Goal: Task Accomplishment & Management: Complete application form

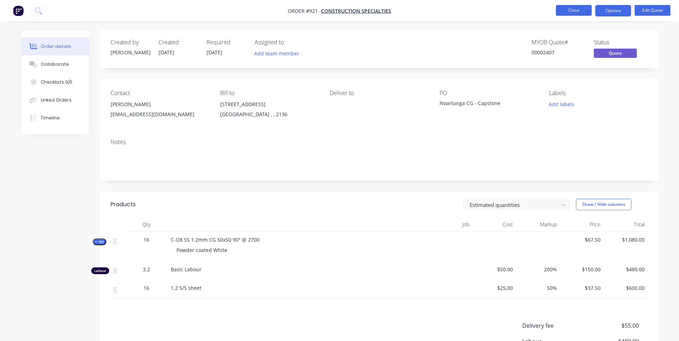
click at [570, 8] on button "Close" at bounding box center [574, 10] width 36 height 11
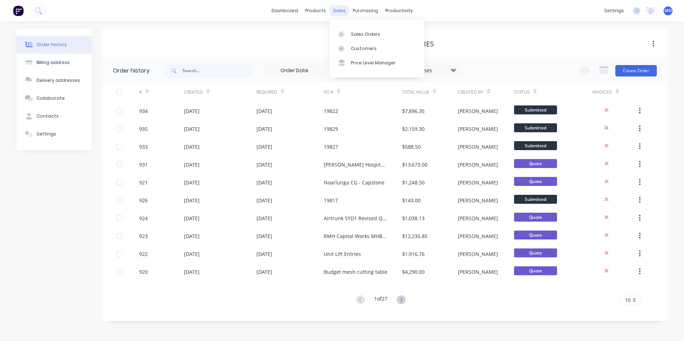
click at [342, 10] on div "sales" at bounding box center [340, 10] width 20 height 11
click at [362, 31] on div "Sales Orders" at bounding box center [365, 34] width 29 height 6
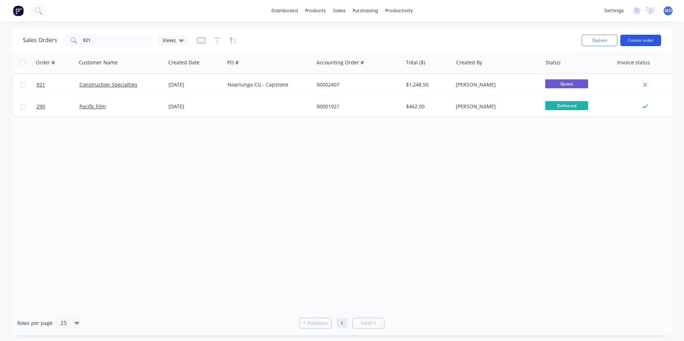
click at [630, 40] on button "Create order" at bounding box center [641, 40] width 41 height 11
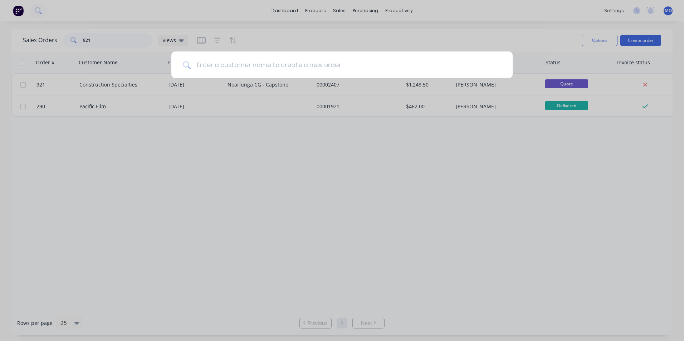
click at [368, 28] on div at bounding box center [342, 170] width 684 height 341
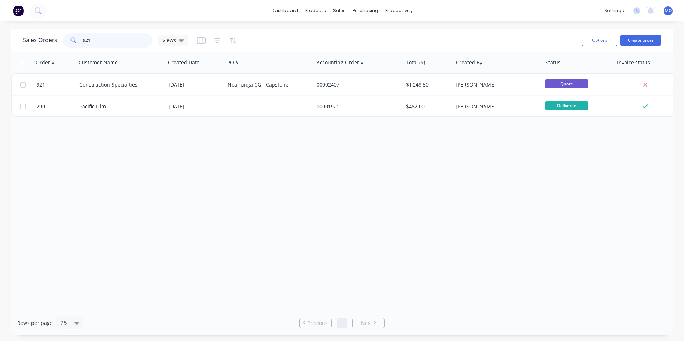
drag, startPoint x: 127, startPoint y: 38, endPoint x: 73, endPoint y: 38, distance: 54.1
click at [73, 38] on div "921" at bounding box center [107, 40] width 89 height 14
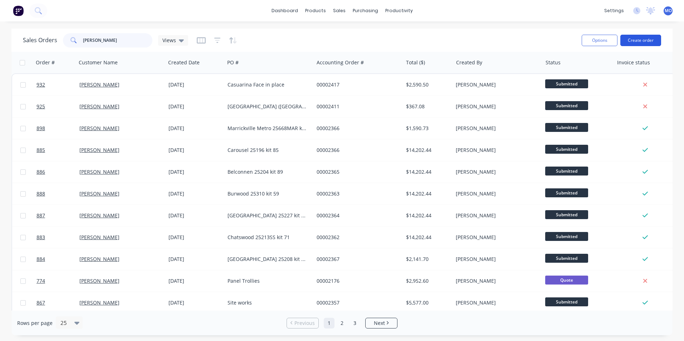
type input "chas"
click at [636, 37] on button "Create order" at bounding box center [641, 40] width 41 height 11
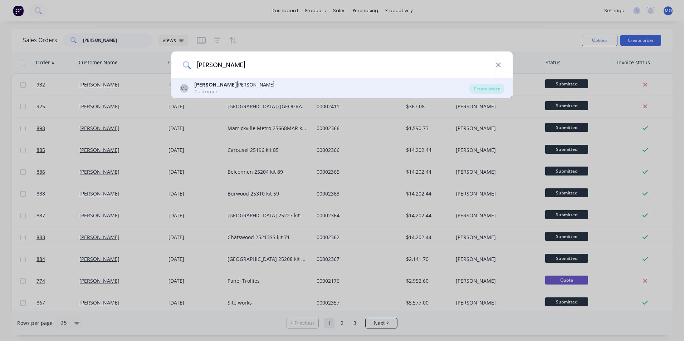
type input "chas"
click at [239, 88] on div "CC Chas Clarkson Customer" at bounding box center [325, 88] width 290 height 14
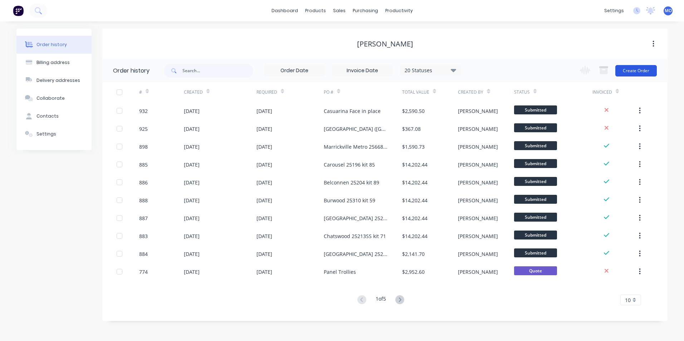
click at [632, 75] on button "Create Order" at bounding box center [637, 70] width 42 height 11
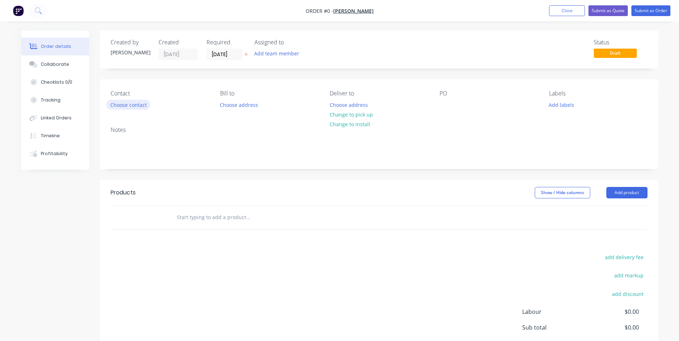
click at [124, 96] on div "Contact" at bounding box center [160, 93] width 98 height 7
click at [118, 105] on button "Choose contact" at bounding box center [128, 105] width 44 height 10
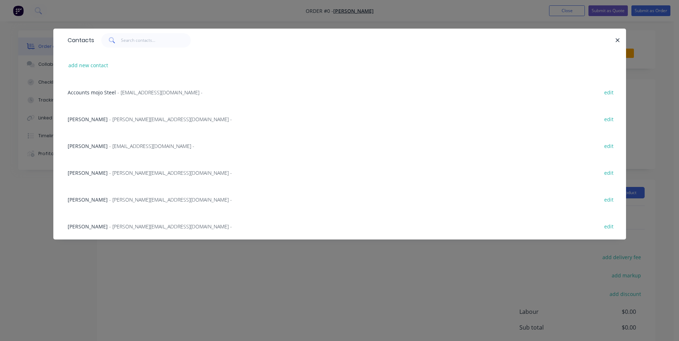
click at [111, 144] on span "- Artem@chasclarkson.com.au -" at bounding box center [151, 146] width 85 height 7
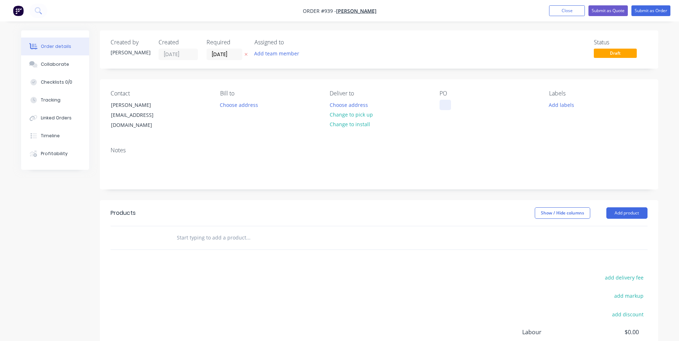
click at [445, 101] on div at bounding box center [445, 105] width 11 height 10
click at [617, 208] on button "Add product" at bounding box center [626, 213] width 41 height 11
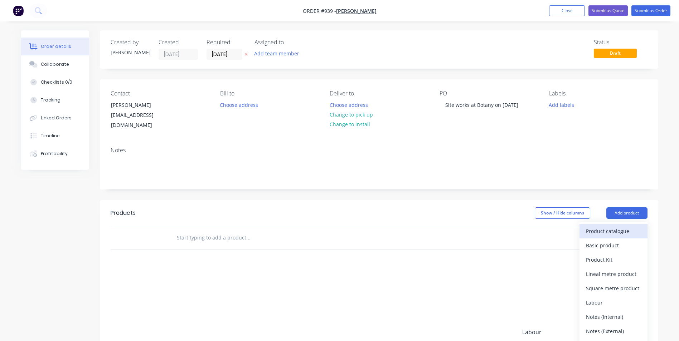
click at [593, 226] on div "Product catalogue" at bounding box center [613, 231] width 55 height 10
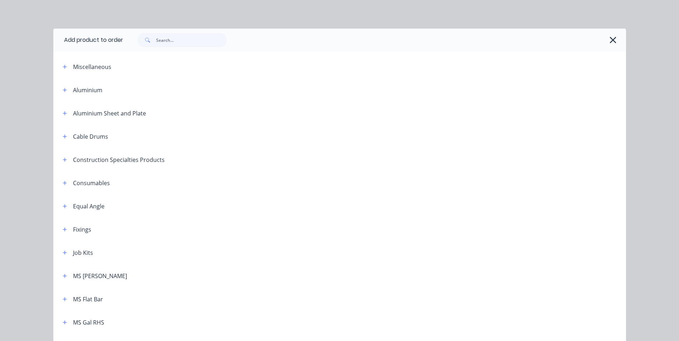
click at [57, 70] on div "Miscellaneous" at bounding box center [118, 66] width 122 height 9
click at [63, 67] on icon "button" at bounding box center [65, 67] width 4 height 4
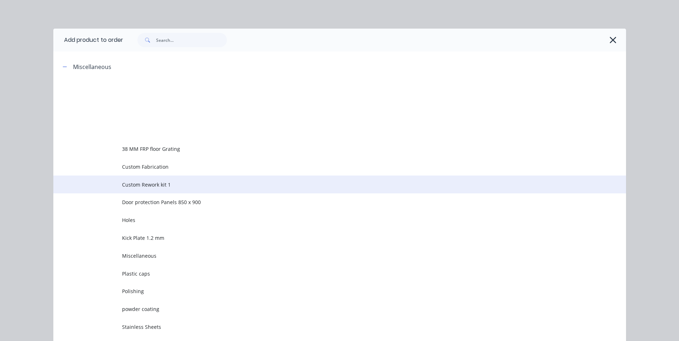
click at [135, 188] on span "Custom Rework kit 1" at bounding box center [323, 185] width 403 height 8
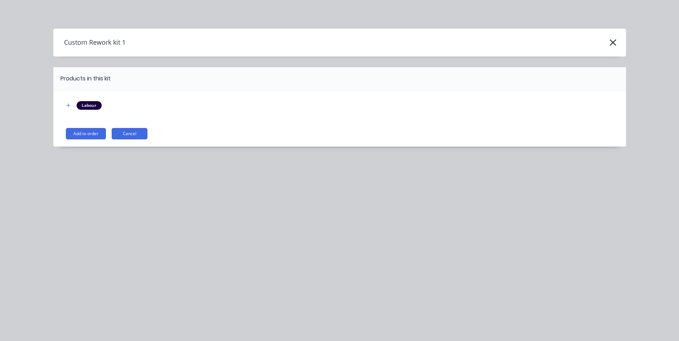
click at [80, 130] on button "Add to order" at bounding box center [86, 133] width 40 height 11
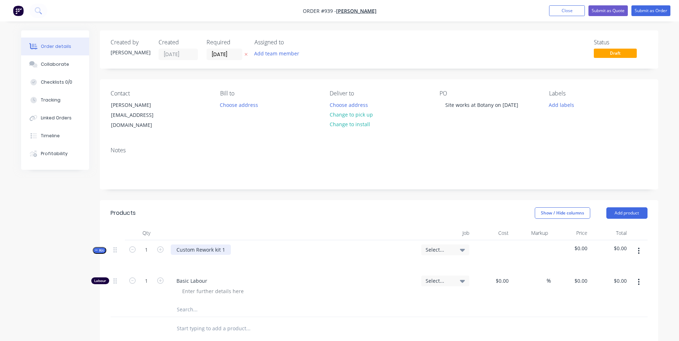
click at [215, 245] on div "Custom Rework kit 1" at bounding box center [201, 250] width 60 height 10
drag, startPoint x: 228, startPoint y: 245, endPoint x: 151, endPoint y: 246, distance: 76.6
click at [151, 246] on div "Kit 1 Custom Rework kit 1 Select... $0.00 $0.00" at bounding box center [379, 256] width 537 height 31
click at [182, 256] on div at bounding box center [181, 260] width 11 height 10
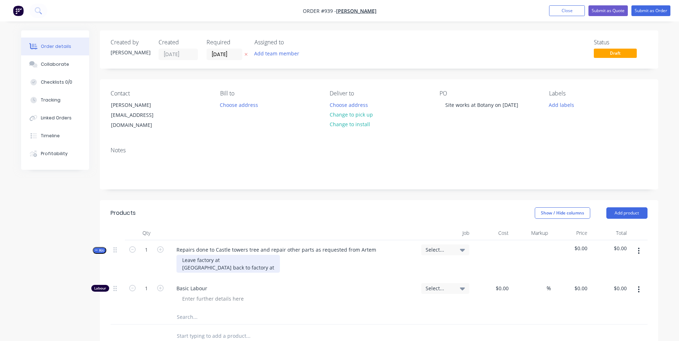
click at [234, 255] on div "Leave factory at Arrive back to factory at" at bounding box center [227, 264] width 103 height 18
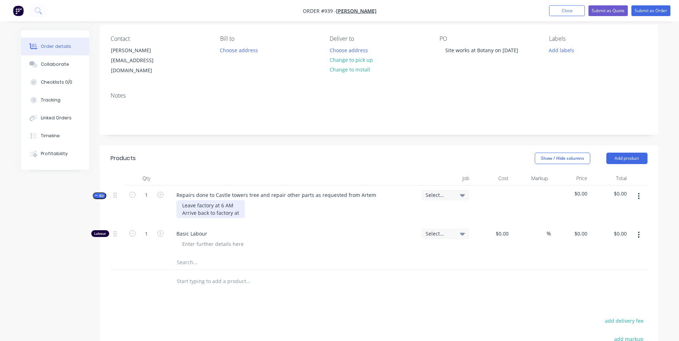
scroll to position [72, 0]
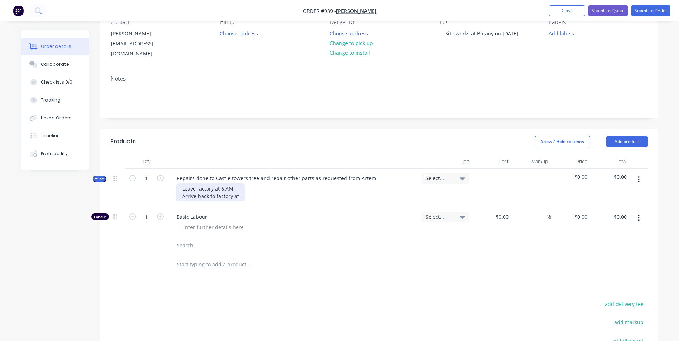
click at [242, 189] on div "Leave factory at 6 AM Arrive back to factory at" at bounding box center [210, 193] width 68 height 18
click at [566, 13] on button "Close" at bounding box center [567, 10] width 36 height 11
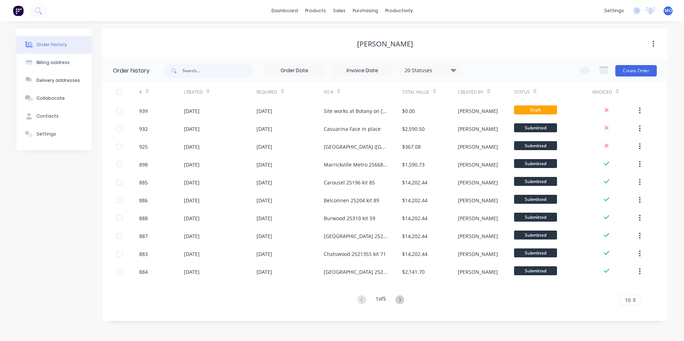
click at [401, 302] on icon at bounding box center [400, 300] width 9 height 9
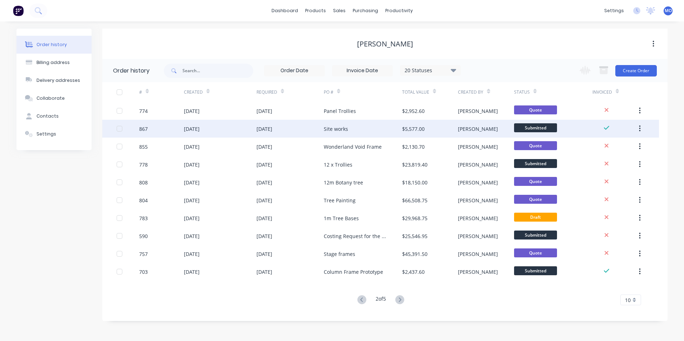
click at [357, 133] on div "Site works" at bounding box center [363, 129] width 78 height 18
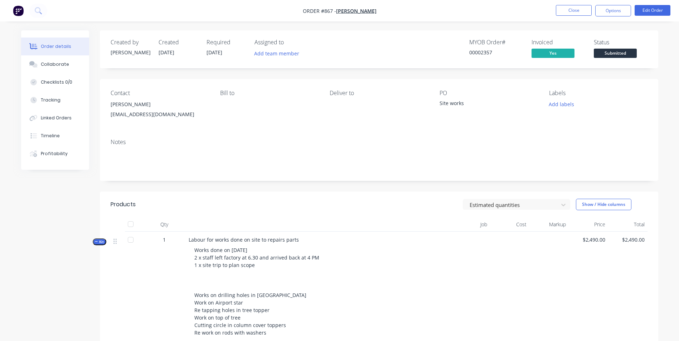
click at [566, 16] on li "Close" at bounding box center [574, 10] width 36 height 11
click at [571, 9] on button "Close" at bounding box center [574, 10] width 36 height 11
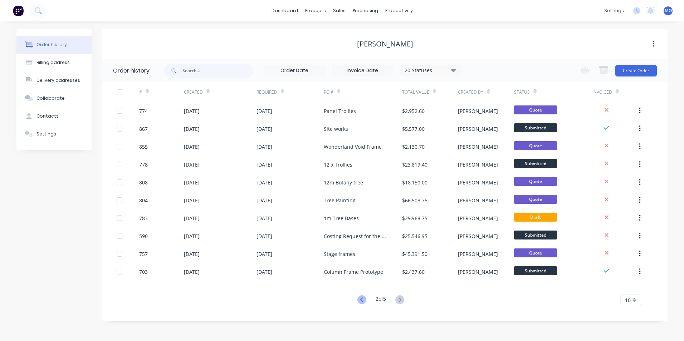
click at [365, 300] on icon at bounding box center [362, 300] width 9 height 9
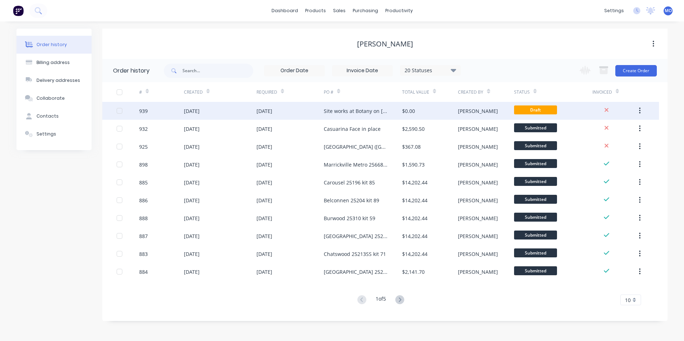
click at [329, 110] on div "Site works at Botany on [DATE]" at bounding box center [356, 111] width 64 height 8
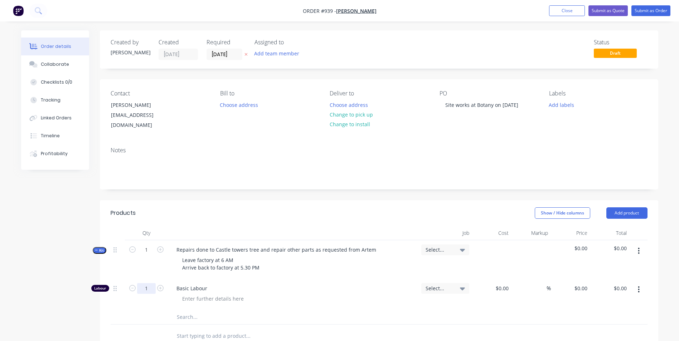
click at [144, 284] on input "1" at bounding box center [146, 289] width 19 height 11
click at [338, 294] on div at bounding box center [295, 299] width 239 height 10
click at [150, 245] on input "1" at bounding box center [146, 250] width 19 height 11
type input "11.5"
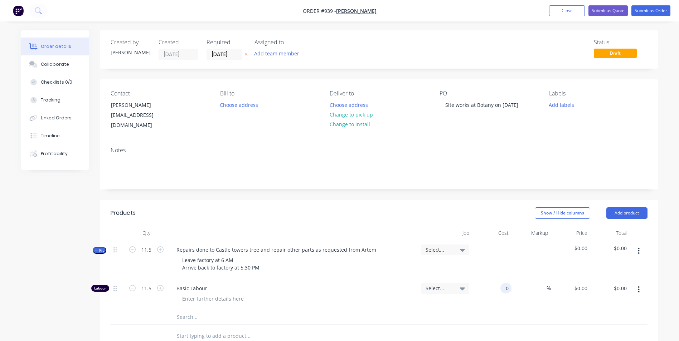
click at [505, 284] on input "0" at bounding box center [507, 289] width 8 height 10
type input "$45.00"
type input "$517.50"
type input "130"
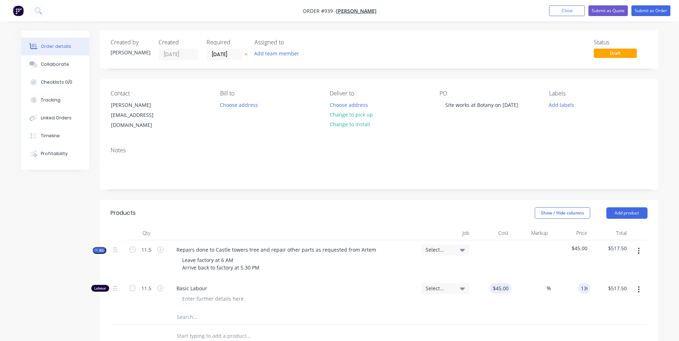
type input "188.89"
type input "$130.00"
type input "$1,495.00"
click at [151, 246] on input "11.5" at bounding box center [146, 250] width 19 height 11
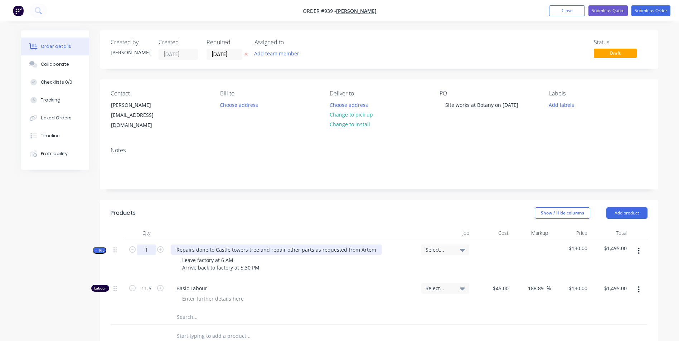
type input "1"
type input "$130.00"
click at [150, 284] on input "1" at bounding box center [146, 289] width 19 height 11
type input "11.5"
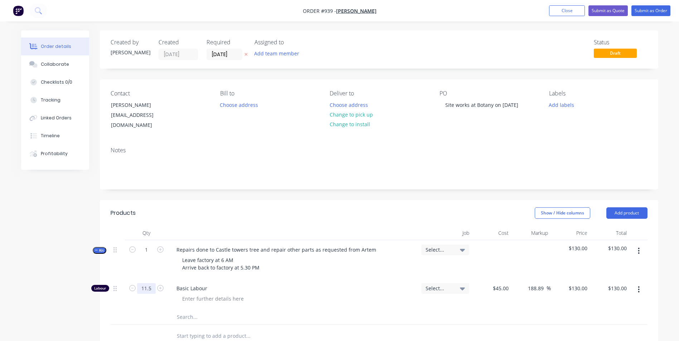
type input "$1,495.00"
click at [620, 209] on button "Add product" at bounding box center [626, 213] width 41 height 11
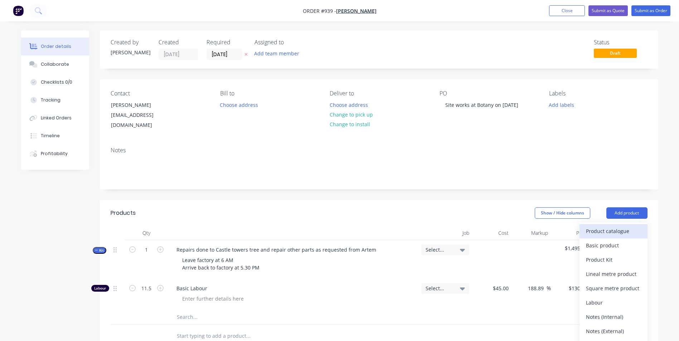
click at [598, 226] on div "Product catalogue" at bounding box center [613, 231] width 55 height 10
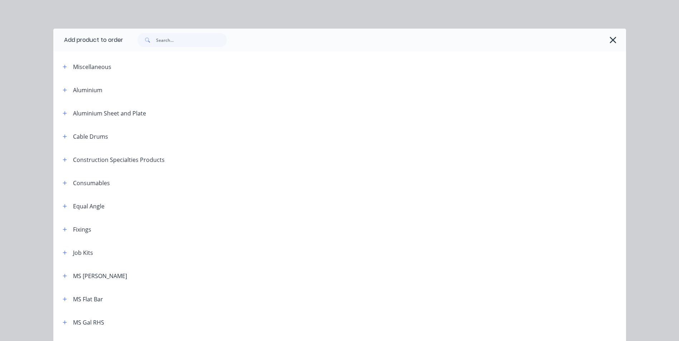
click at [612, 39] on icon "button" at bounding box center [613, 40] width 8 height 10
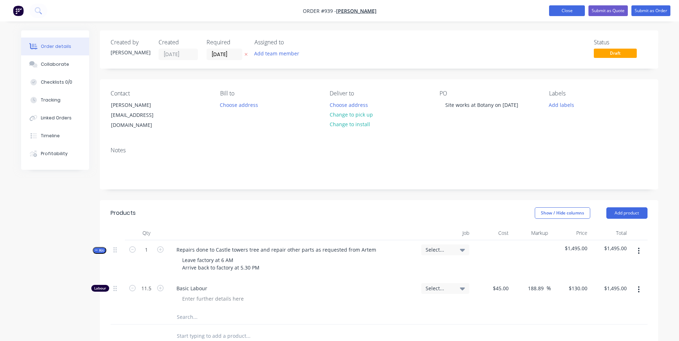
click at [570, 13] on button "Close" at bounding box center [567, 10] width 36 height 11
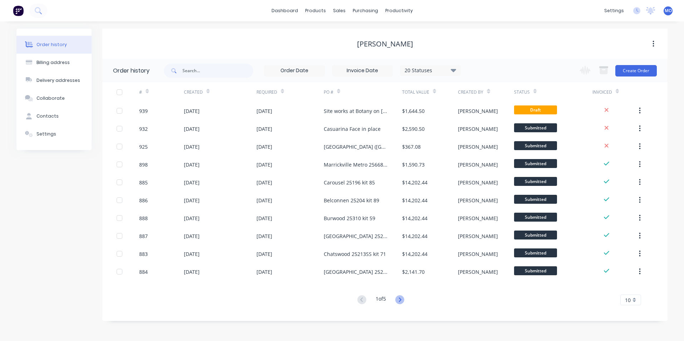
click at [403, 300] on icon at bounding box center [400, 300] width 9 height 9
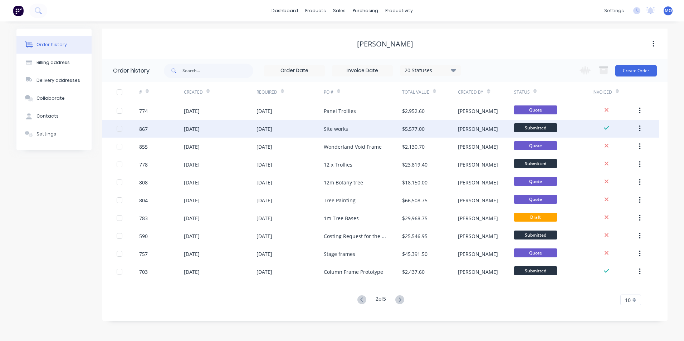
click at [333, 131] on div "Site works" at bounding box center [336, 129] width 24 height 8
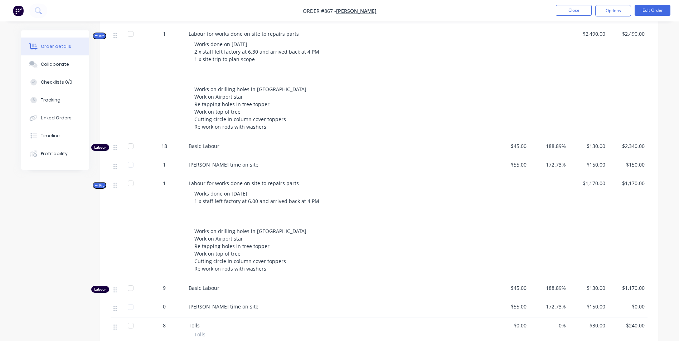
scroll to position [204, 0]
click at [569, 11] on button "Close" at bounding box center [574, 10] width 36 height 11
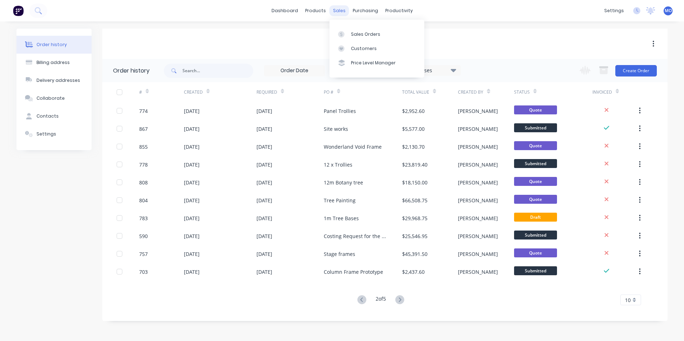
click at [336, 12] on div "sales" at bounding box center [340, 10] width 20 height 11
click at [359, 302] on icon at bounding box center [362, 300] width 9 height 9
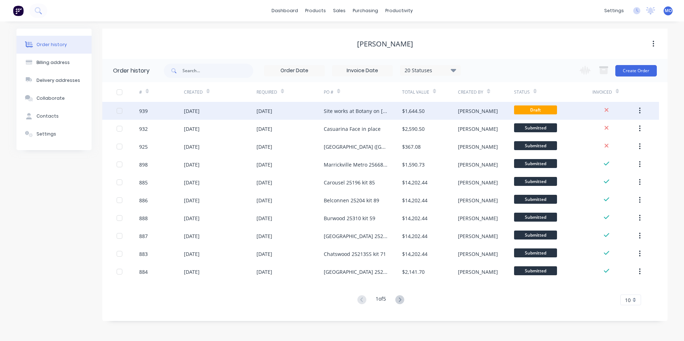
click at [328, 115] on div "Site works at Botany on [DATE]" at bounding box center [363, 111] width 78 height 18
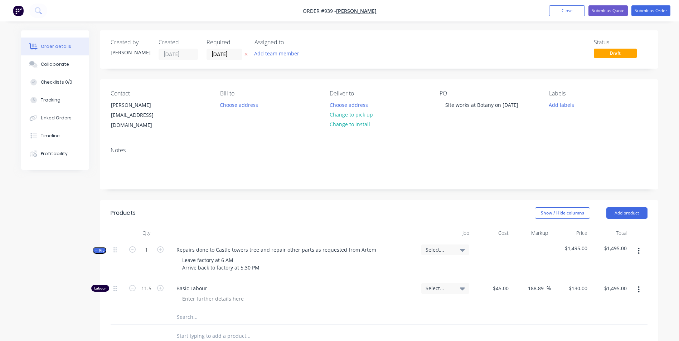
click at [629, 200] on header "Products Show / Hide columns Add product" at bounding box center [379, 213] width 558 height 26
click at [618, 208] on button "Add product" at bounding box center [626, 213] width 41 height 11
click at [609, 226] on div "Product catalogue" at bounding box center [613, 231] width 55 height 10
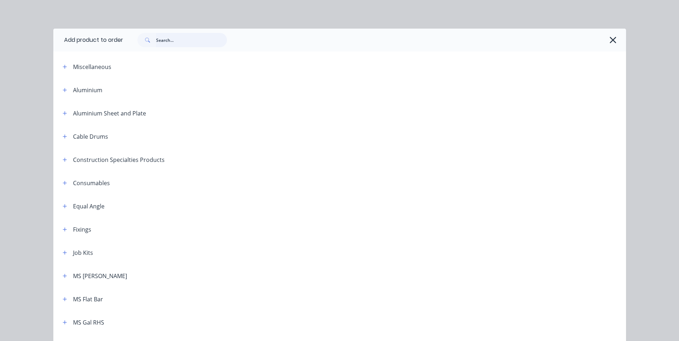
click at [159, 45] on input "text" at bounding box center [191, 40] width 71 height 14
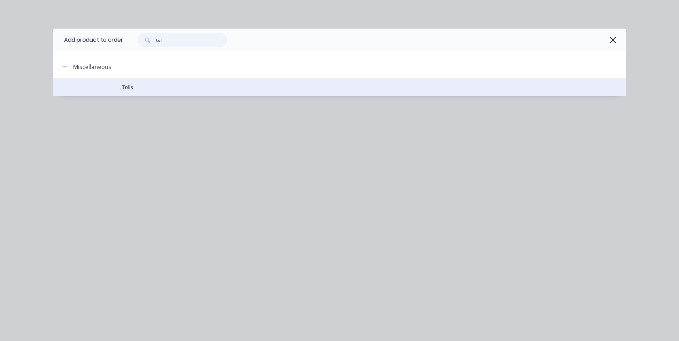
type input "tol"
click at [135, 87] on span "Tolls" at bounding box center [323, 87] width 403 height 8
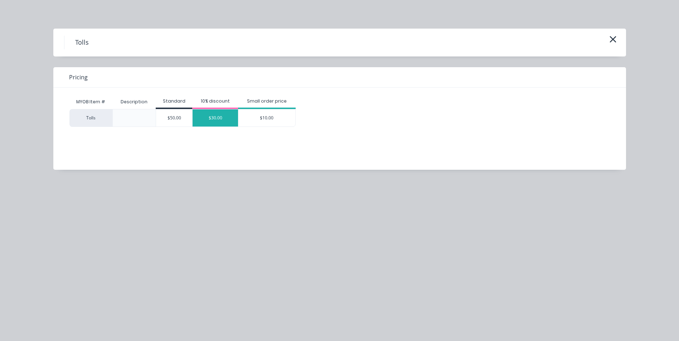
click at [217, 120] on div "$30.00" at bounding box center [215, 118] width 45 height 17
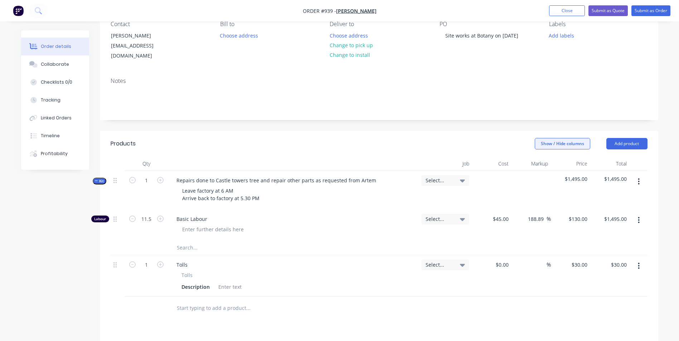
scroll to position [72, 0]
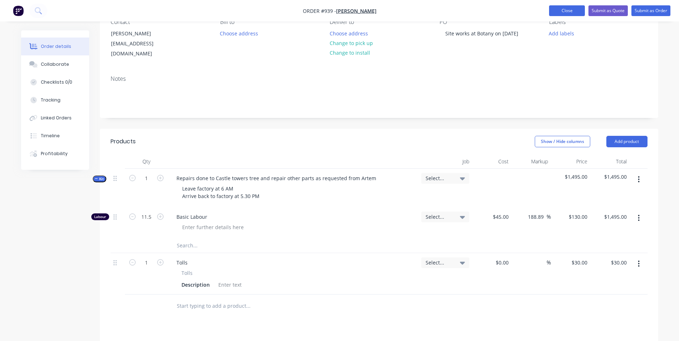
click at [577, 10] on button "Close" at bounding box center [567, 10] width 36 height 11
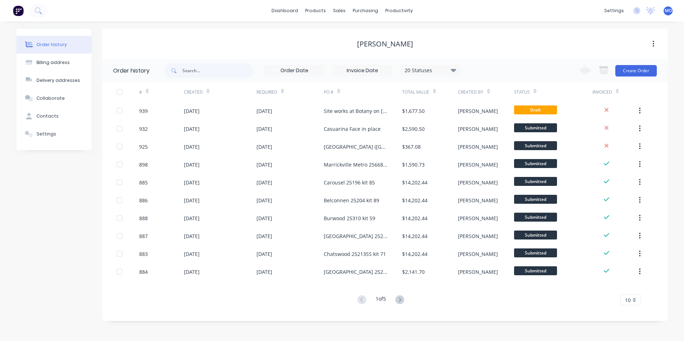
click at [396, 295] on div "1 of 5" at bounding box center [380, 300] width 51 height 10
click at [403, 295] on button at bounding box center [399, 300] width 13 height 10
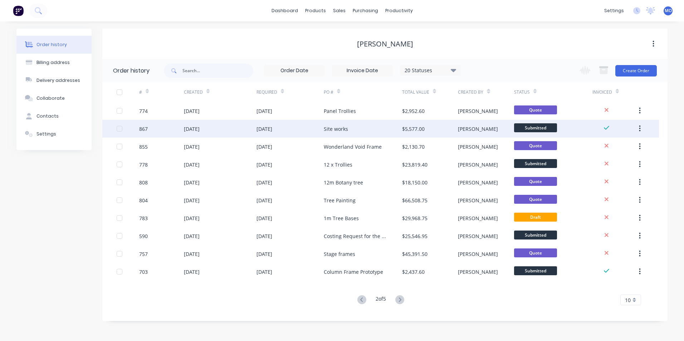
click at [336, 122] on div "Site works" at bounding box center [363, 129] width 78 height 18
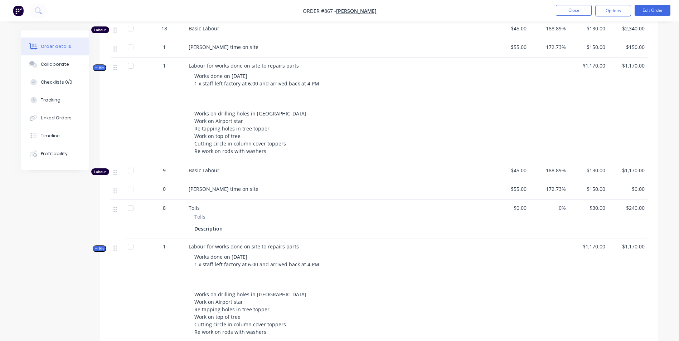
scroll to position [322, 0]
click at [573, 15] on button "Close" at bounding box center [574, 10] width 36 height 11
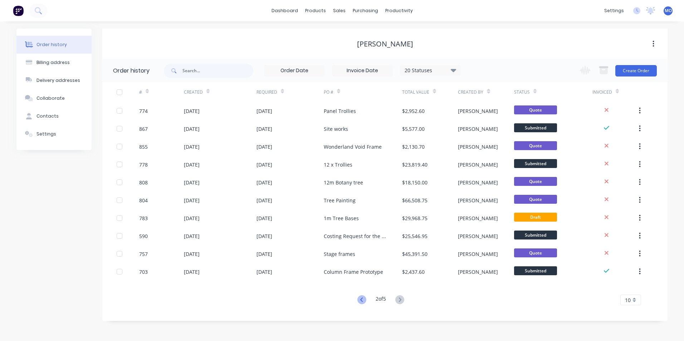
click at [361, 298] on icon at bounding box center [362, 300] width 9 height 9
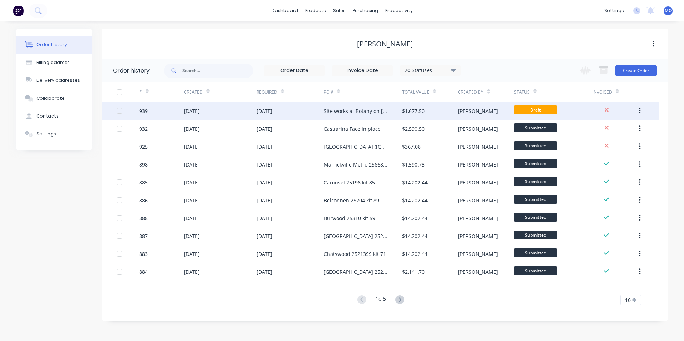
click at [339, 115] on div "Site works at Botany on [DATE]" at bounding box center [356, 111] width 64 height 8
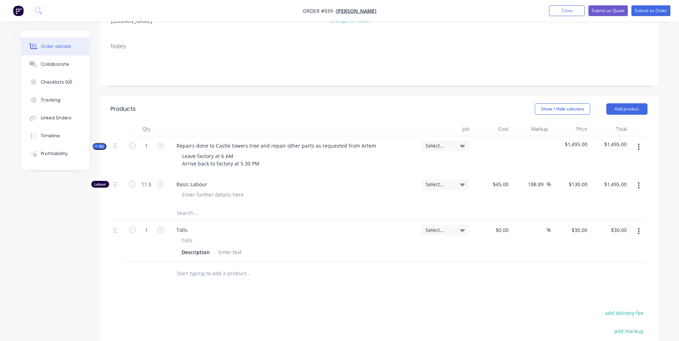
scroll to position [143, 0]
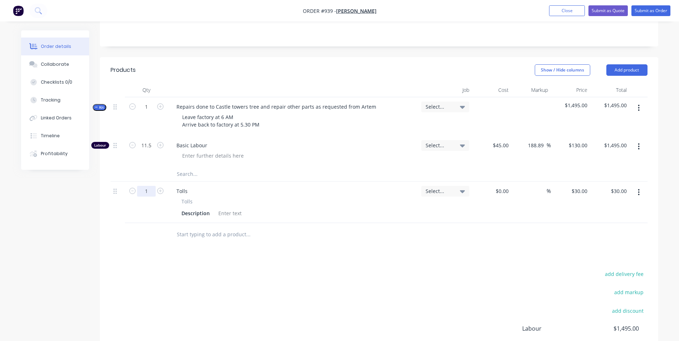
click at [154, 186] on input "1" at bounding box center [146, 191] width 19 height 11
type input "2"
click at [381, 303] on div "add delivery fee add markup add discount Labour $1,495.00 Sub total $1,525.00 M…" at bounding box center [379, 339] width 537 height 138
type input "$60.00"
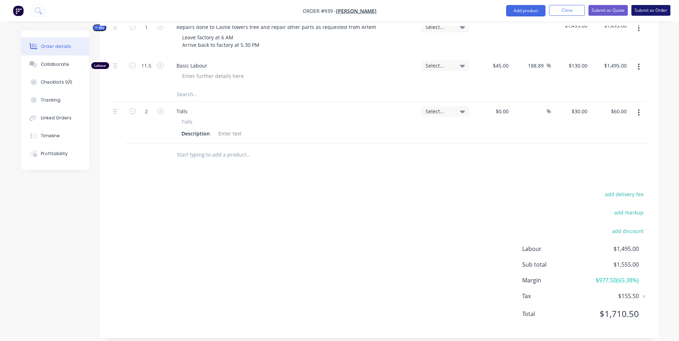
click at [660, 10] on button "Submit as Order" at bounding box center [650, 10] width 39 height 11
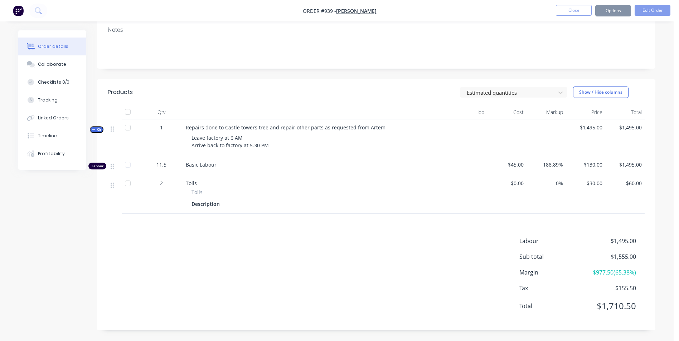
scroll to position [0, 0]
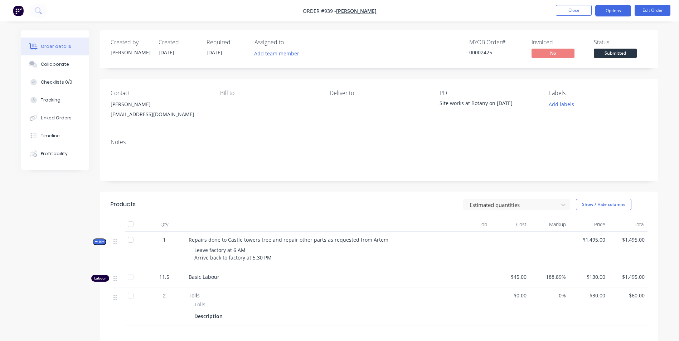
click at [623, 7] on button "Options" at bounding box center [613, 10] width 36 height 11
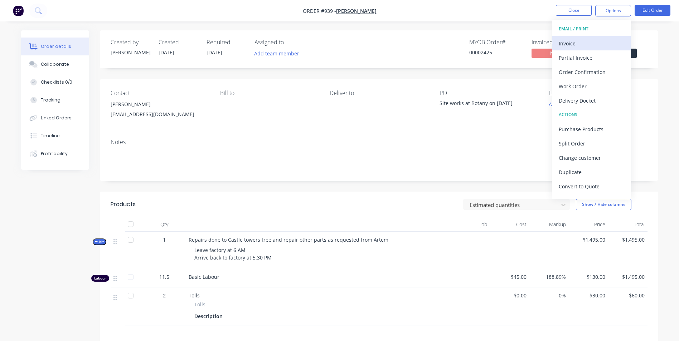
click at [582, 39] on div "Invoice" at bounding box center [592, 43] width 66 height 10
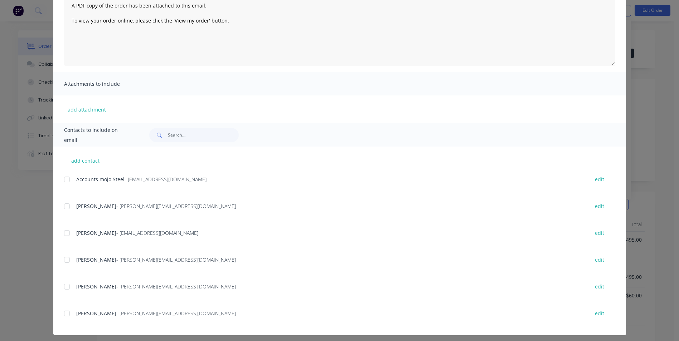
scroll to position [92, 0]
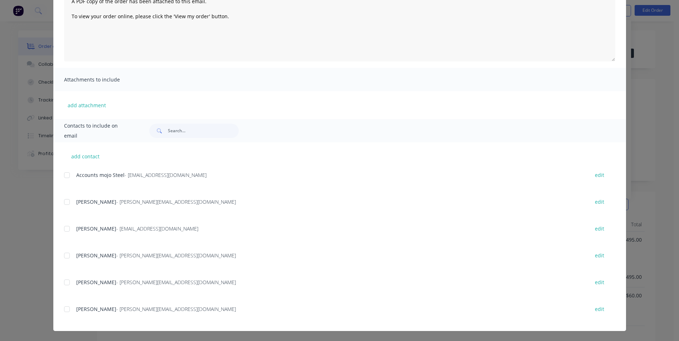
click at [62, 231] on div at bounding box center [67, 229] width 14 height 14
drag, startPoint x: 64, startPoint y: 251, endPoint x: 93, endPoint y: 266, distance: 32.3
click at [64, 251] on div at bounding box center [67, 256] width 14 height 14
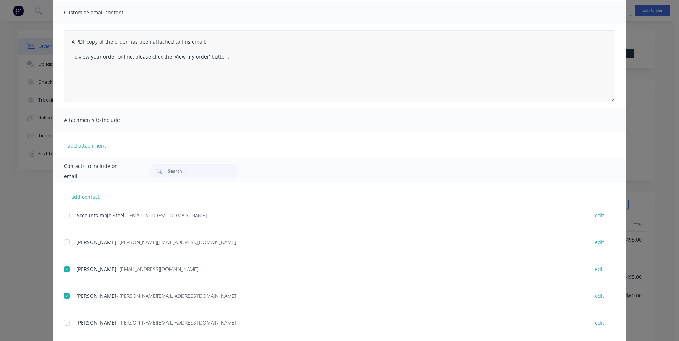
scroll to position [0, 0]
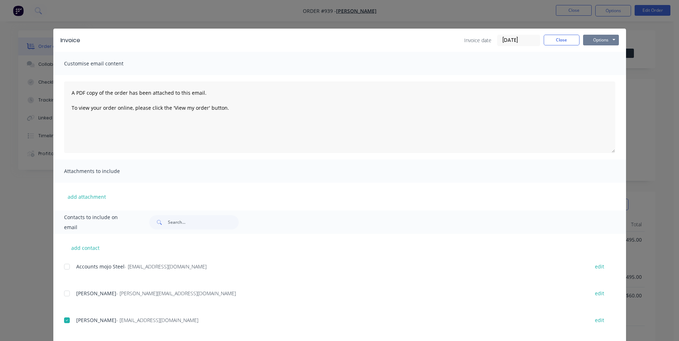
click at [591, 42] on button "Options" at bounding box center [601, 40] width 36 height 11
click at [599, 74] on button "Email" at bounding box center [606, 77] width 46 height 12
click at [559, 39] on button "Close" at bounding box center [562, 40] width 36 height 11
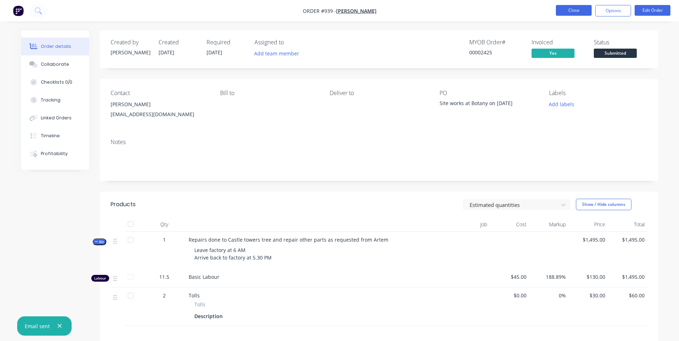
click at [572, 10] on button "Close" at bounding box center [574, 10] width 36 height 11
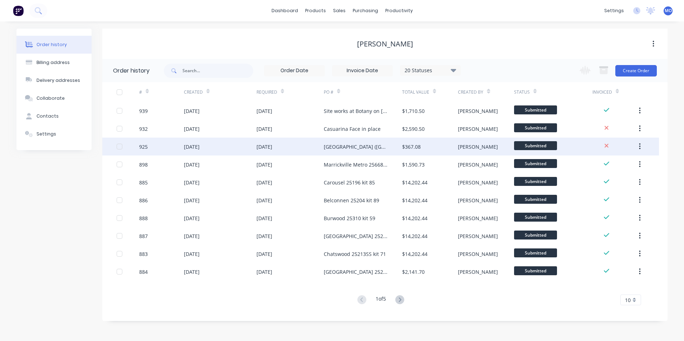
click at [402, 143] on div "$367.08" at bounding box center [411, 147] width 19 height 8
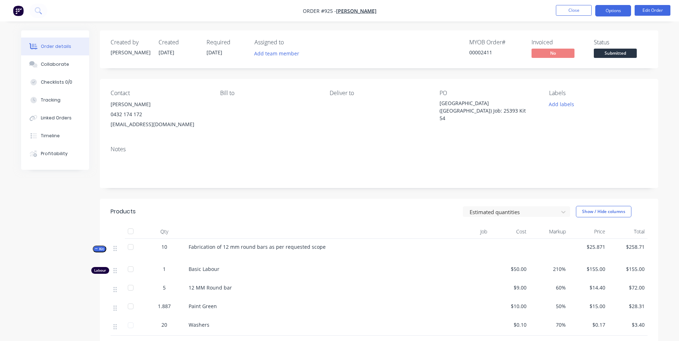
click at [614, 6] on button "Options" at bounding box center [613, 10] width 36 height 11
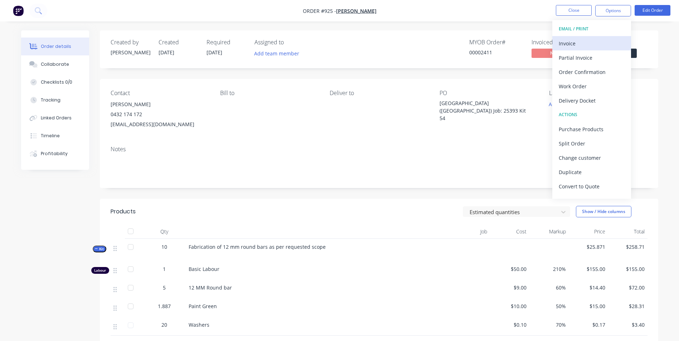
click at [566, 44] on div "Invoice" at bounding box center [592, 43] width 66 height 10
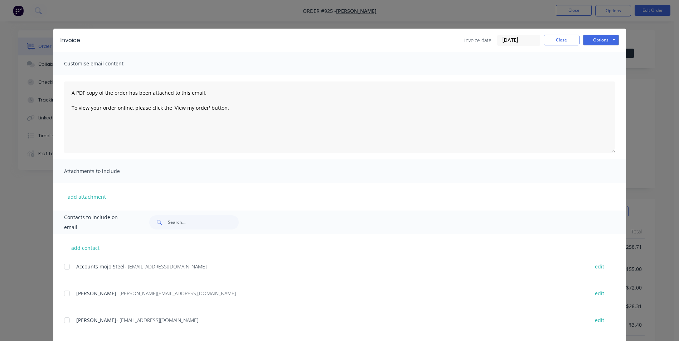
click at [66, 294] on div at bounding box center [67, 294] width 14 height 14
click at [594, 42] on button "Options" at bounding box center [601, 40] width 36 height 11
click at [595, 77] on button "Email" at bounding box center [606, 77] width 46 height 12
click at [555, 43] on button "Close" at bounding box center [562, 40] width 36 height 11
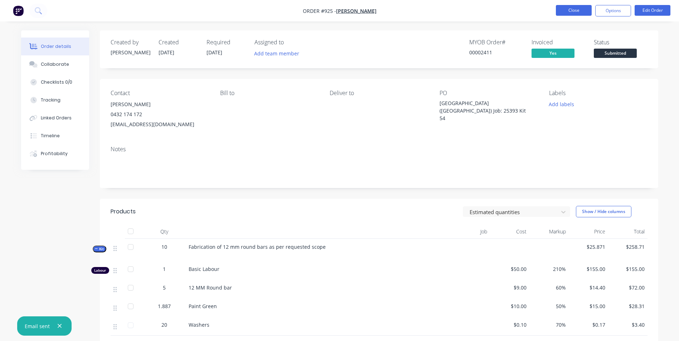
click at [570, 8] on button "Close" at bounding box center [574, 10] width 36 height 11
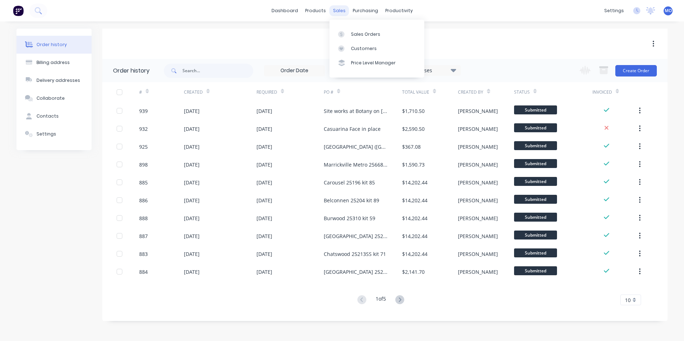
click at [334, 9] on div "sales" at bounding box center [340, 10] width 20 height 11
click at [353, 35] on div "Sales Orders" at bounding box center [365, 34] width 29 height 6
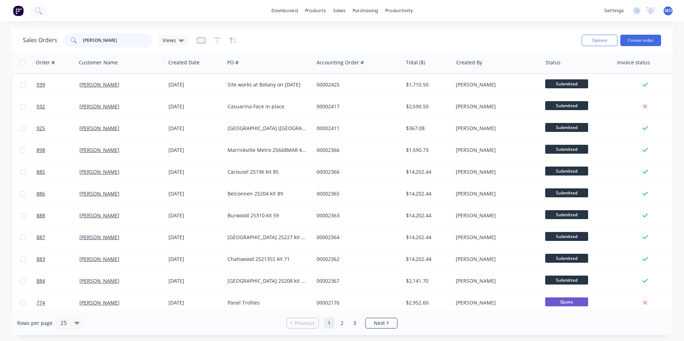
drag, startPoint x: 103, startPoint y: 43, endPoint x: 79, endPoint y: 43, distance: 23.6
click at [79, 43] on div "chas" at bounding box center [107, 40] width 89 height 14
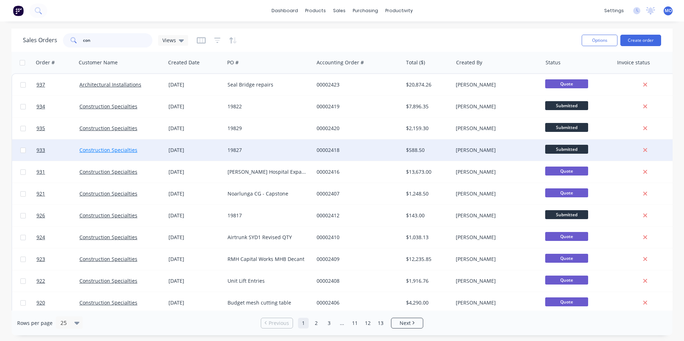
type input "con"
click at [118, 151] on link "Construction Specialties" at bounding box center [108, 150] width 58 height 7
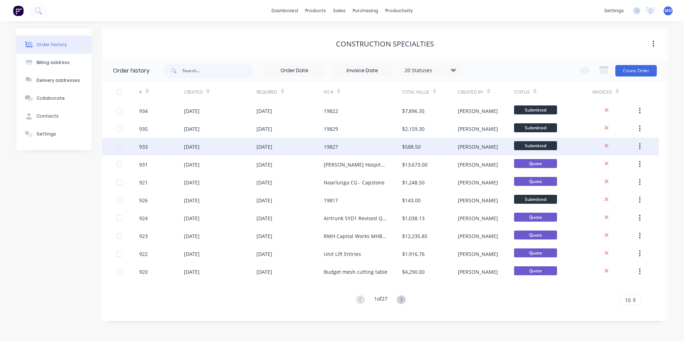
click at [196, 151] on div "[DATE]" at bounding box center [220, 147] width 73 height 18
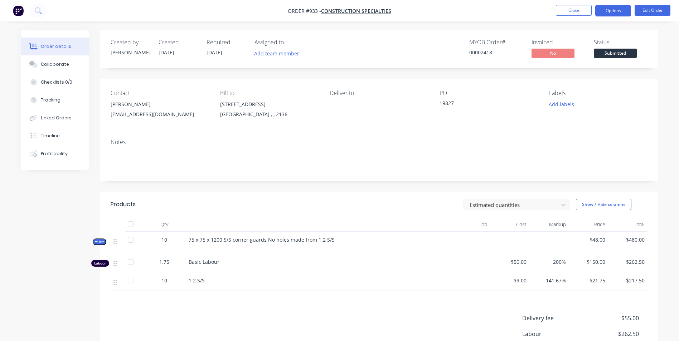
click at [619, 6] on button "Options" at bounding box center [613, 10] width 36 height 11
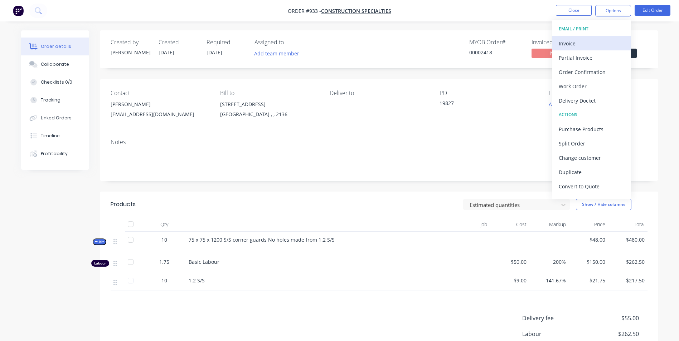
click at [566, 45] on div "Invoice" at bounding box center [592, 43] width 66 height 10
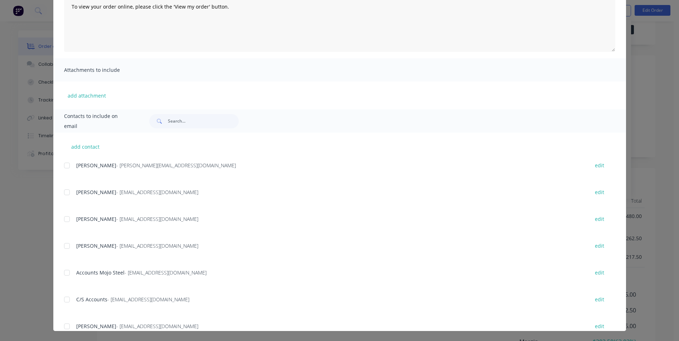
scroll to position [36, 0]
click at [64, 220] on div at bounding box center [67, 219] width 14 height 14
click at [64, 272] on div at bounding box center [67, 273] width 14 height 14
click at [64, 306] on div at bounding box center [67, 300] width 14 height 14
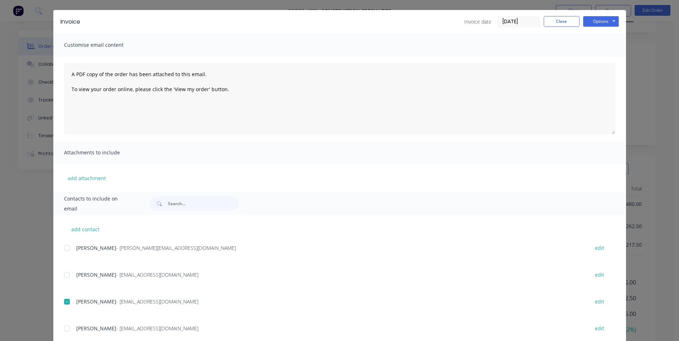
scroll to position [0, 0]
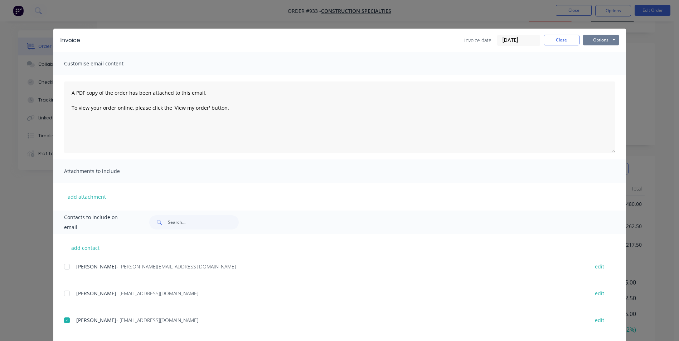
click at [590, 38] on button "Options" at bounding box center [601, 40] width 36 height 11
click at [590, 78] on button "Email" at bounding box center [606, 77] width 46 height 12
click at [559, 42] on button "Close" at bounding box center [562, 40] width 36 height 11
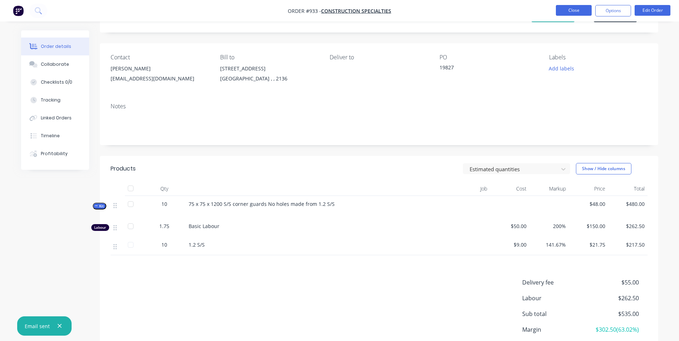
click at [579, 14] on button "Close" at bounding box center [574, 10] width 36 height 11
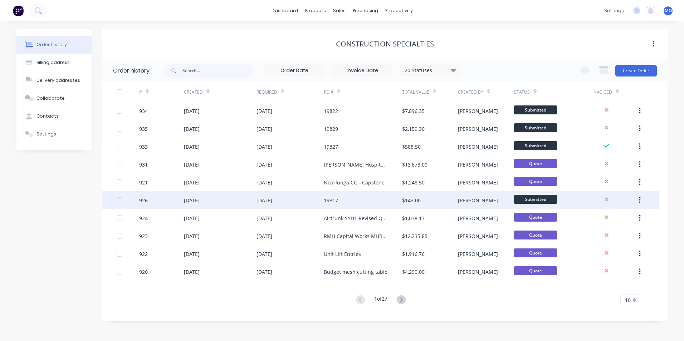
click at [409, 205] on div "$143.00" at bounding box center [430, 201] width 56 height 18
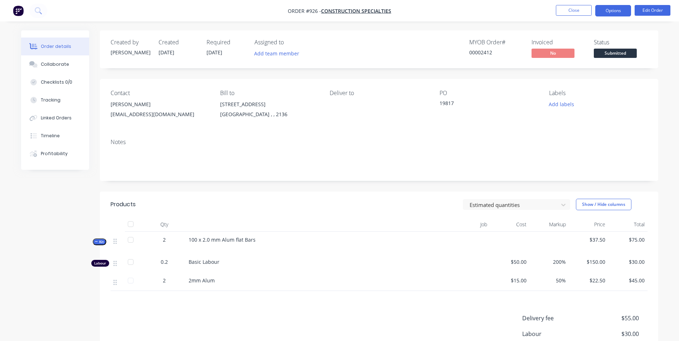
click at [611, 15] on button "Options" at bounding box center [613, 10] width 36 height 11
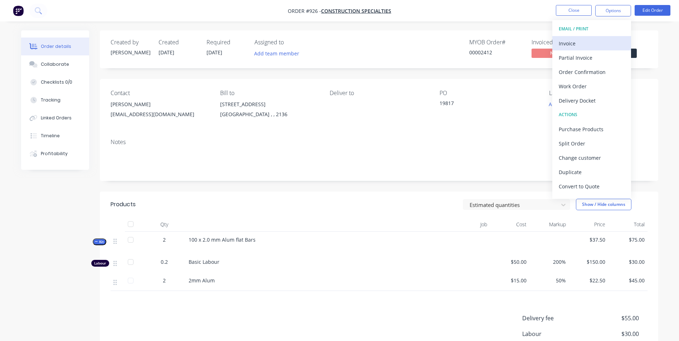
click at [567, 44] on div "Invoice" at bounding box center [592, 43] width 66 height 10
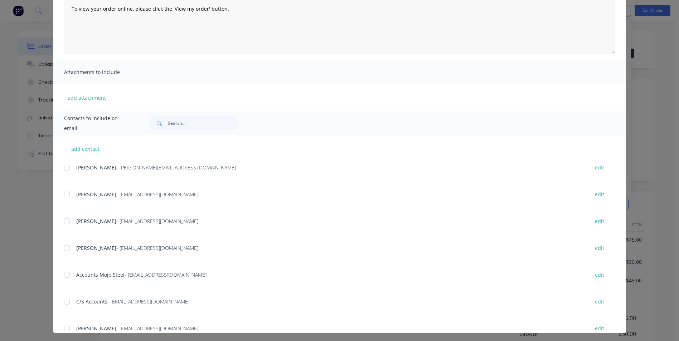
scroll to position [101, 0]
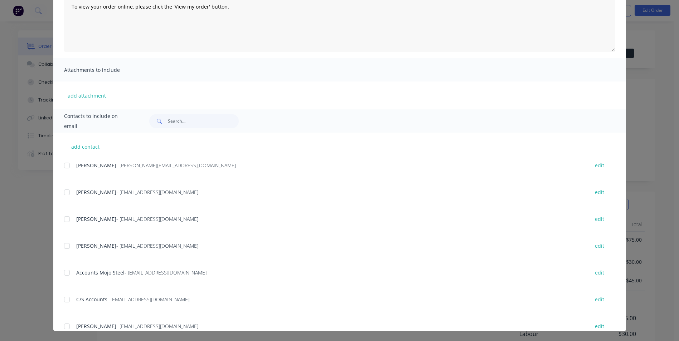
click at [63, 220] on div at bounding box center [67, 219] width 14 height 14
click at [64, 304] on div at bounding box center [67, 300] width 14 height 14
click at [71, 279] on div at bounding box center [67, 273] width 14 height 14
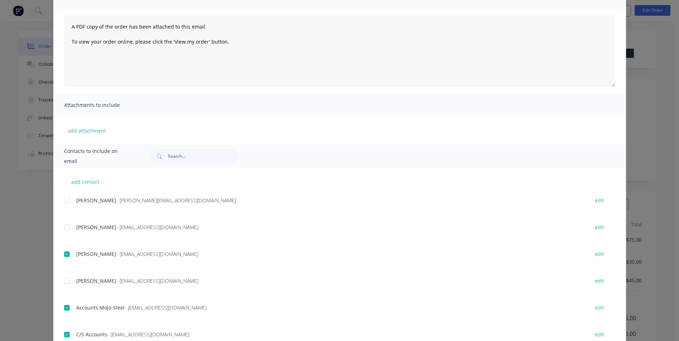
scroll to position [0, 0]
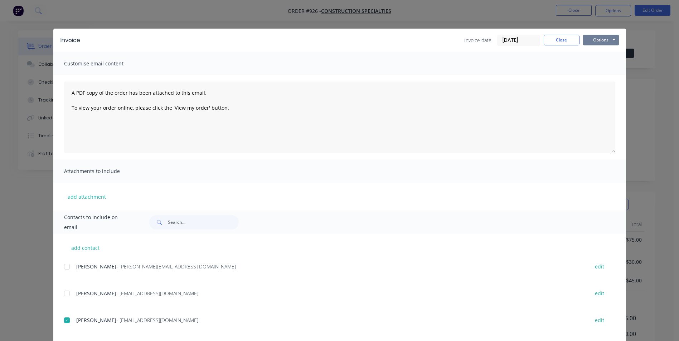
click at [592, 37] on button "Options" at bounding box center [601, 40] width 36 height 11
click at [593, 76] on button "Email" at bounding box center [606, 77] width 46 height 12
click at [563, 39] on button "Close" at bounding box center [562, 40] width 36 height 11
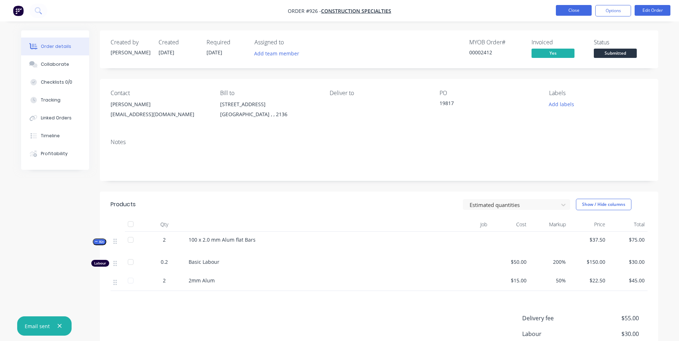
click at [573, 13] on button "Close" at bounding box center [574, 10] width 36 height 11
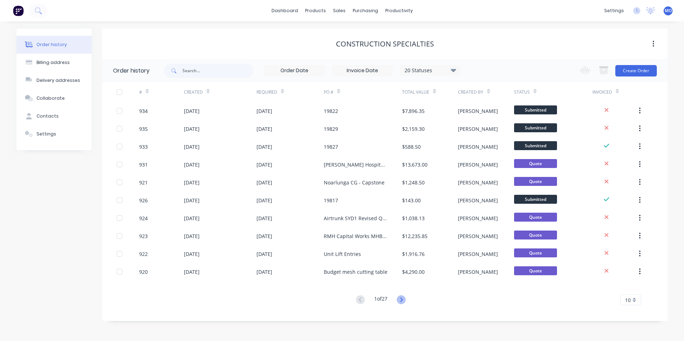
click at [404, 300] on icon at bounding box center [401, 300] width 9 height 9
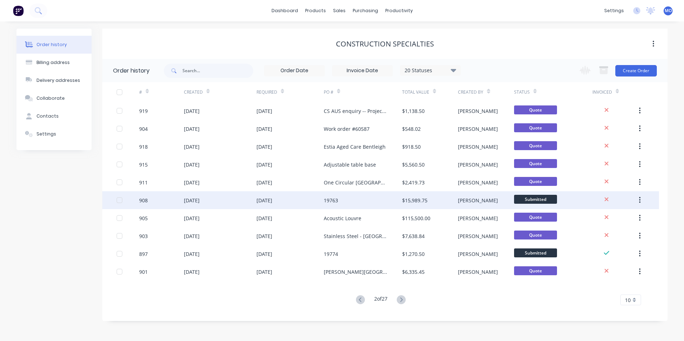
click at [425, 201] on div "$15,989.75" at bounding box center [414, 201] width 25 height 8
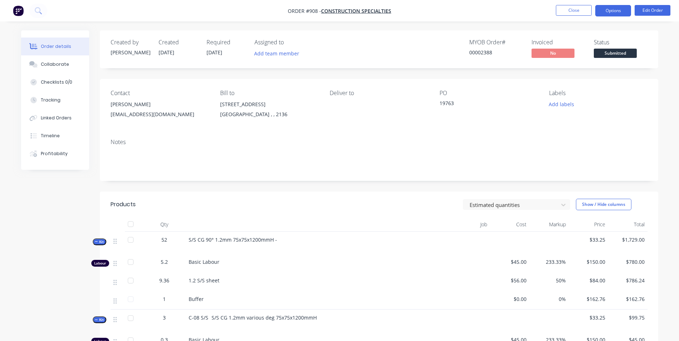
click at [606, 12] on button "Options" at bounding box center [613, 10] width 36 height 11
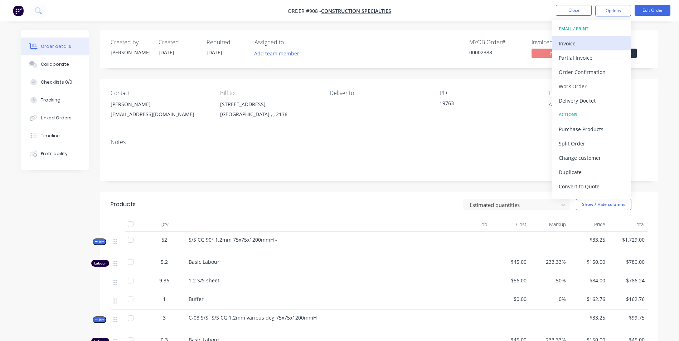
click at [586, 44] on div "Invoice" at bounding box center [592, 43] width 66 height 10
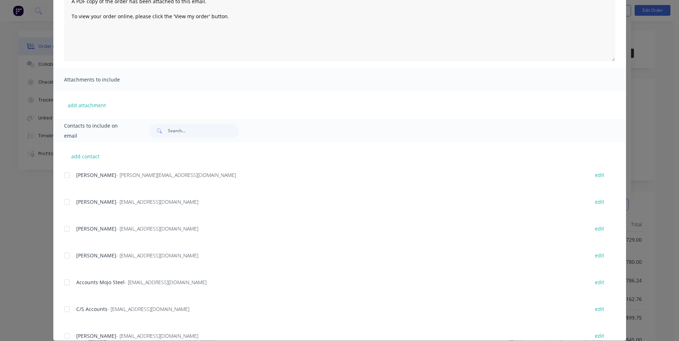
scroll to position [101, 0]
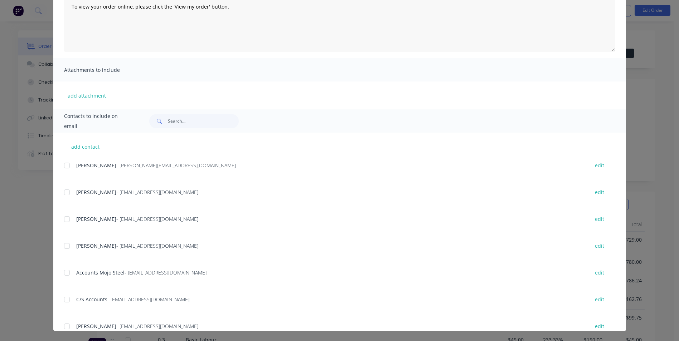
click at [59, 219] on div "add contact Michael Ogston - michael@mojosteel.com.au edit Calvin - chuynh@c-sg…" at bounding box center [339, 232] width 573 height 199
click at [65, 222] on div at bounding box center [67, 219] width 14 height 14
click at [70, 242] on div at bounding box center [67, 246] width 14 height 14
click at [60, 247] on div "add contact Michael Ogston - michael@mojosteel.com.au edit Calvin - chuynh@c-sg…" at bounding box center [339, 232] width 573 height 199
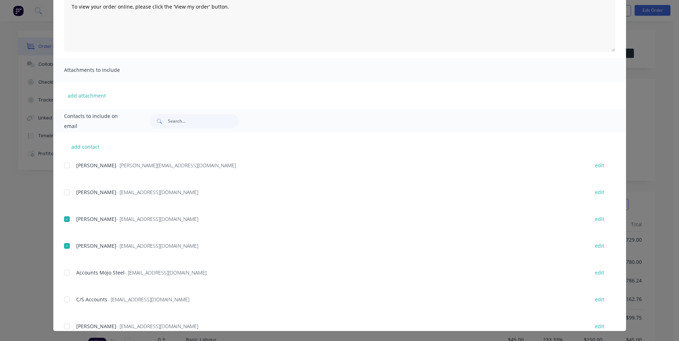
click at [65, 248] on div at bounding box center [67, 246] width 14 height 14
click at [67, 268] on div at bounding box center [67, 273] width 14 height 14
click at [67, 296] on div at bounding box center [67, 300] width 14 height 14
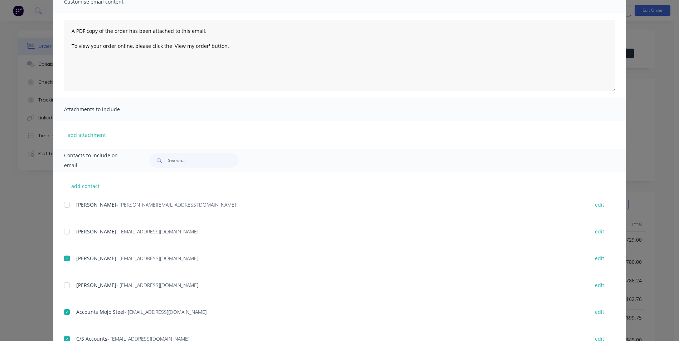
scroll to position [0, 0]
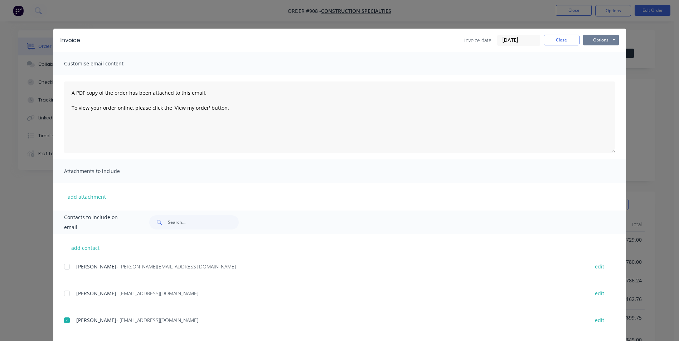
click at [591, 39] on button "Options" at bounding box center [601, 40] width 36 height 11
click at [596, 77] on button "Email" at bounding box center [606, 77] width 46 height 12
click at [560, 43] on button "Close" at bounding box center [562, 40] width 36 height 11
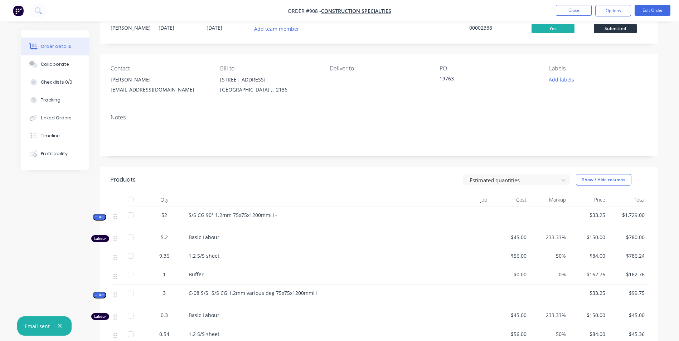
scroll to position [72, 0]
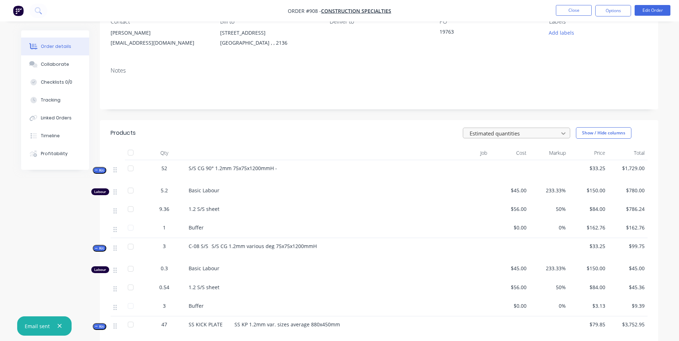
click at [565, 134] on icon at bounding box center [563, 133] width 4 height 3
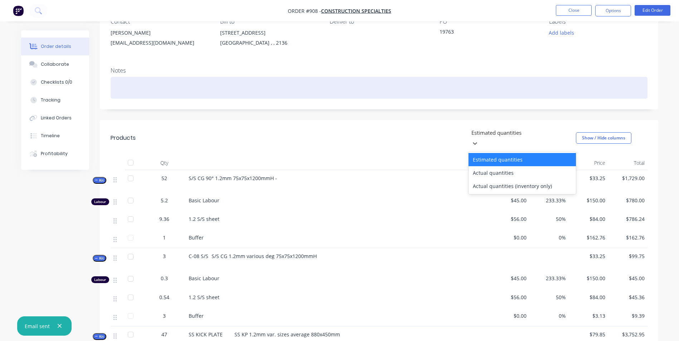
click at [403, 79] on div at bounding box center [379, 88] width 537 height 22
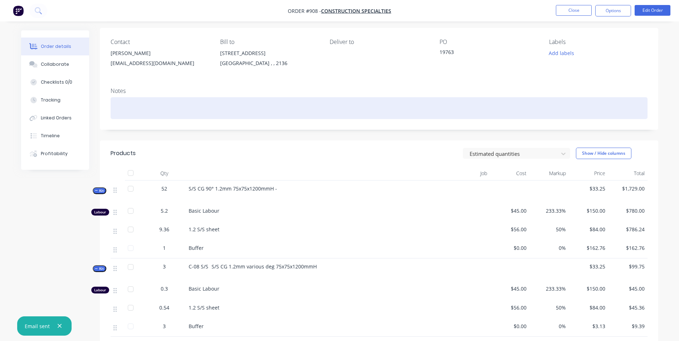
scroll to position [0, 0]
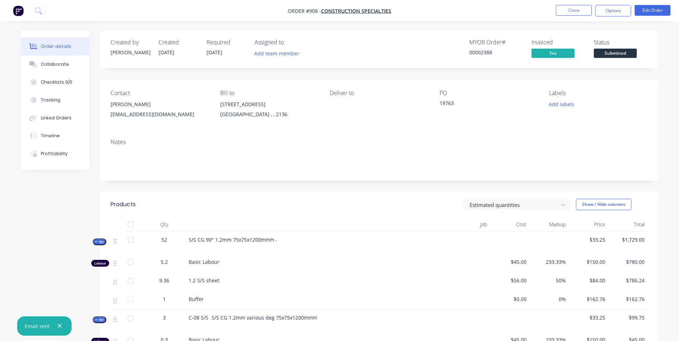
click at [573, 16] on li "Close" at bounding box center [574, 10] width 36 height 11
click at [573, 14] on button "Close" at bounding box center [574, 10] width 36 height 11
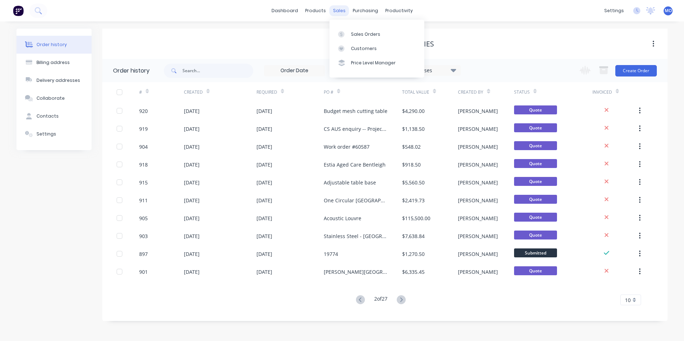
click at [344, 12] on div "sales" at bounding box center [340, 10] width 20 height 11
click at [356, 32] on div "Sales Orders" at bounding box center [365, 34] width 29 height 6
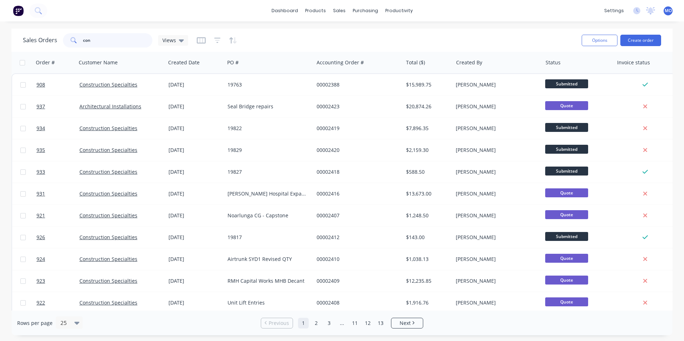
drag, startPoint x: 127, startPoint y: 38, endPoint x: 60, endPoint y: 43, distance: 67.5
click at [60, 43] on div "Sales Orders con Views" at bounding box center [105, 40] width 165 height 14
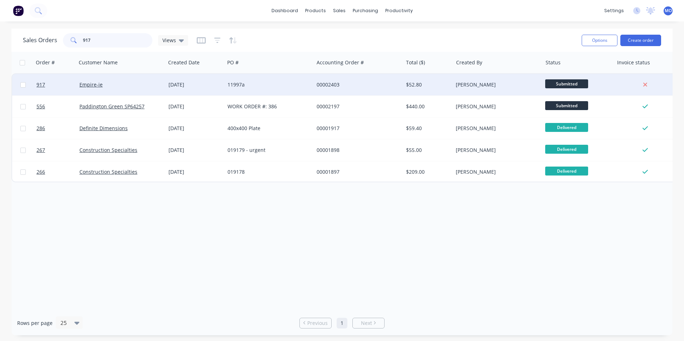
type input "917"
click at [117, 85] on div "Empire-ie" at bounding box center [118, 84] width 79 height 7
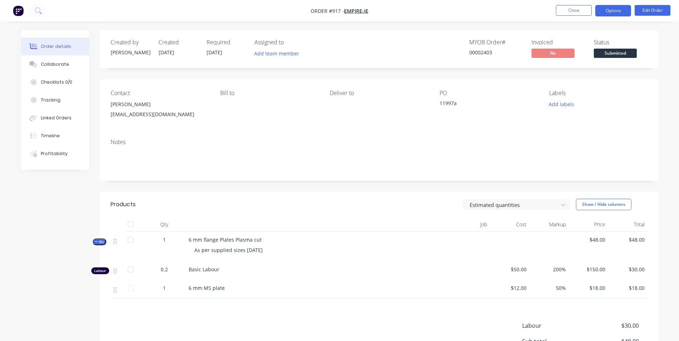
click at [617, 13] on button "Options" at bounding box center [613, 10] width 36 height 11
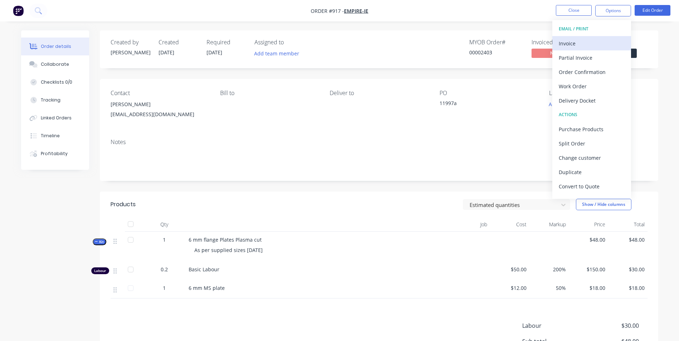
click at [567, 46] on div "Invoice" at bounding box center [592, 43] width 66 height 10
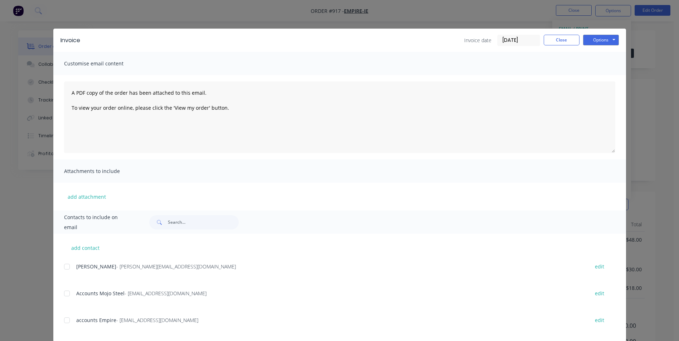
click at [65, 266] on div at bounding box center [67, 267] width 14 height 14
click at [72, 325] on div "accounts Empire - accounts@empire-ie.com.au edit" at bounding box center [345, 321] width 562 height 10
click at [65, 320] on div at bounding box center [67, 321] width 14 height 14
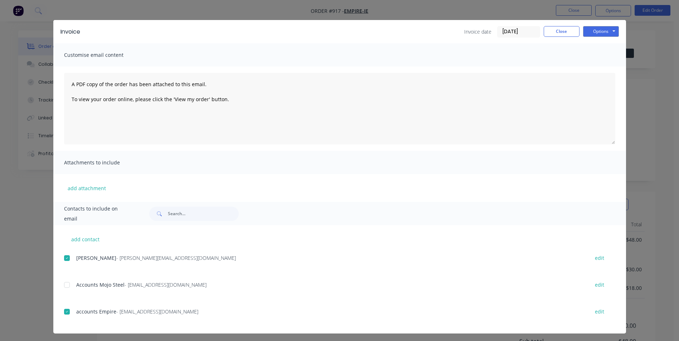
scroll to position [11, 0]
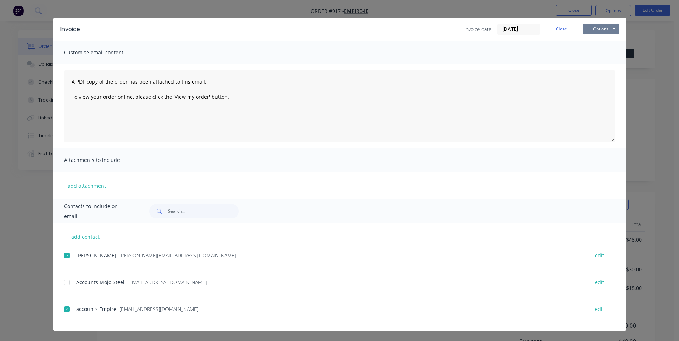
click at [603, 27] on button "Options" at bounding box center [601, 29] width 36 height 11
click at [601, 65] on button "Email" at bounding box center [606, 65] width 46 height 12
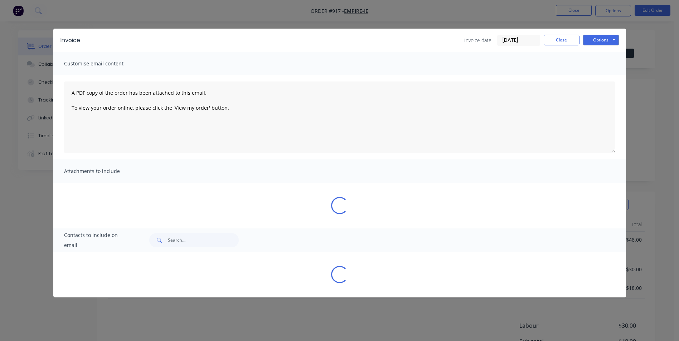
scroll to position [0, 0]
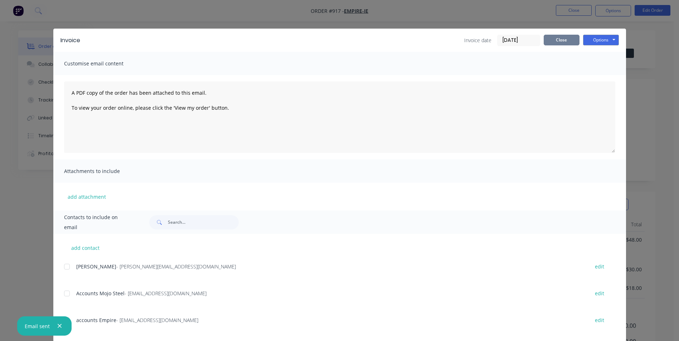
click at [561, 42] on button "Close" at bounding box center [562, 40] width 36 height 11
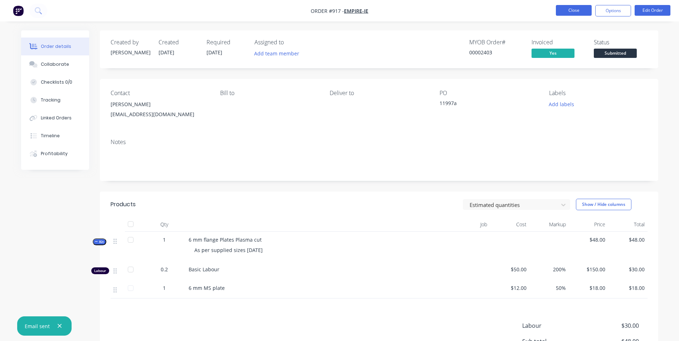
click at [586, 9] on button "Close" at bounding box center [574, 10] width 36 height 11
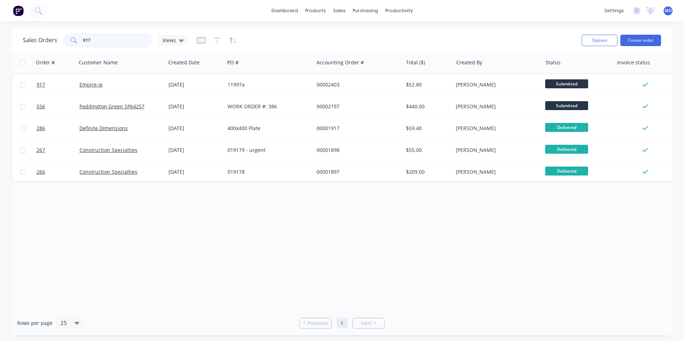
drag, startPoint x: 102, startPoint y: 43, endPoint x: 62, endPoint y: 40, distance: 40.2
click at [62, 40] on div "Sales Orders 917 Views" at bounding box center [105, 40] width 165 height 14
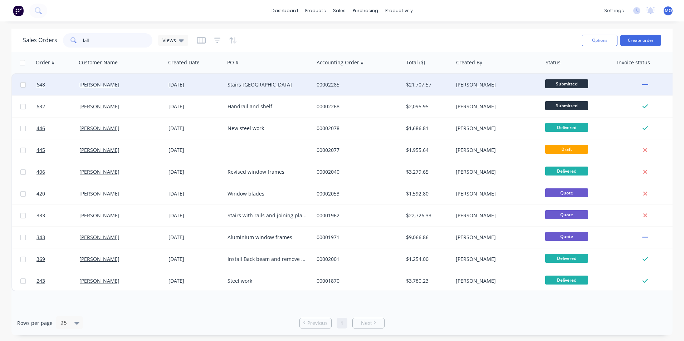
type input "bill"
click at [93, 93] on div "[PERSON_NAME]" at bounding box center [121, 84] width 89 height 21
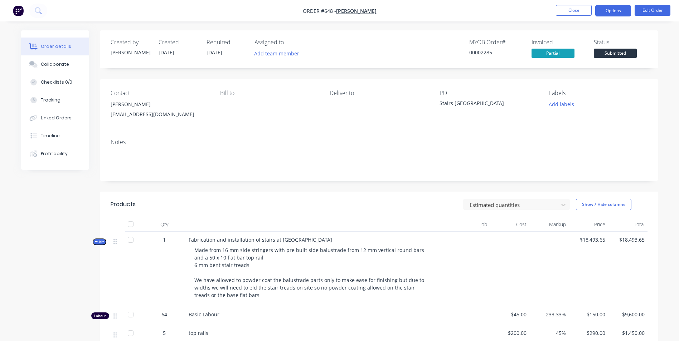
click at [606, 11] on button "Options" at bounding box center [613, 10] width 36 height 11
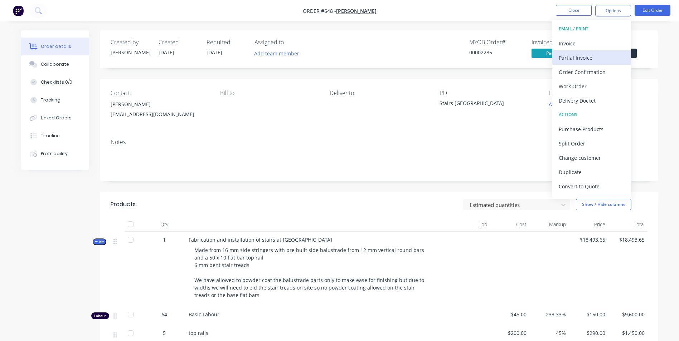
click at [577, 59] on div "Partial Invoice" at bounding box center [592, 58] width 66 height 10
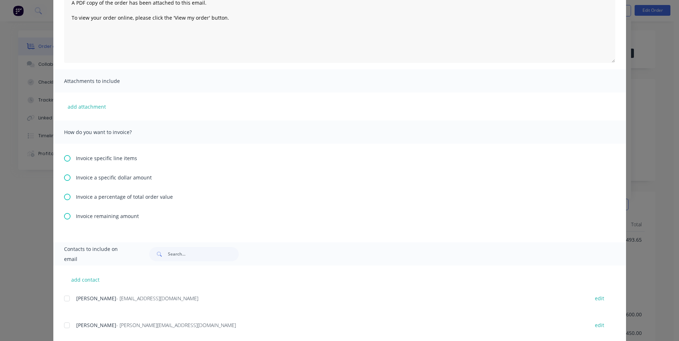
scroll to position [107, 0]
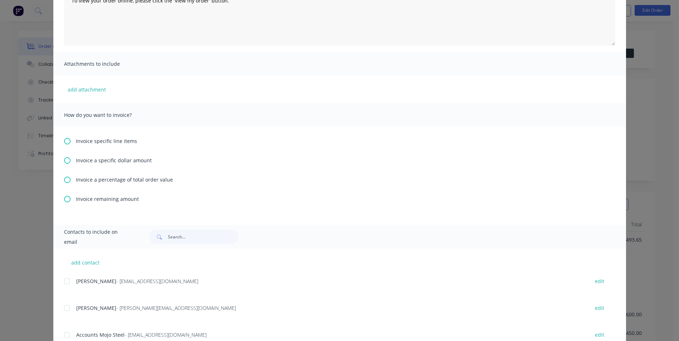
click at [64, 179] on icon at bounding box center [67, 180] width 6 height 6
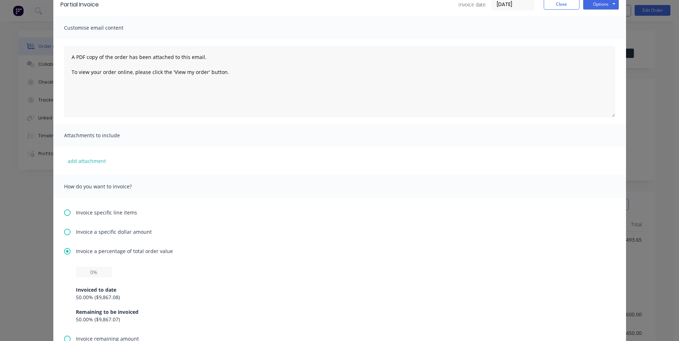
scroll to position [72, 0]
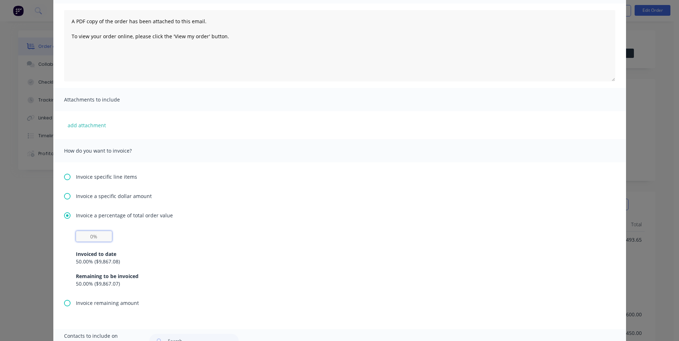
click at [92, 238] on input "text" at bounding box center [94, 236] width 36 height 11
type input "35%"
click at [182, 242] on div "35% Invoiced to date 50.00 % ( $9,867.08 ) Remaining to be invoiced 50.00 % ( $…" at bounding box center [340, 259] width 528 height 57
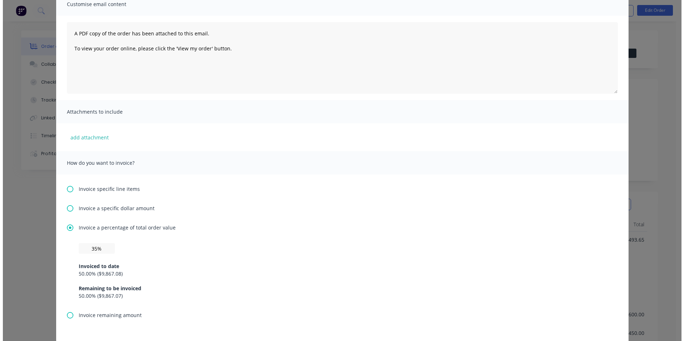
scroll to position [0, 0]
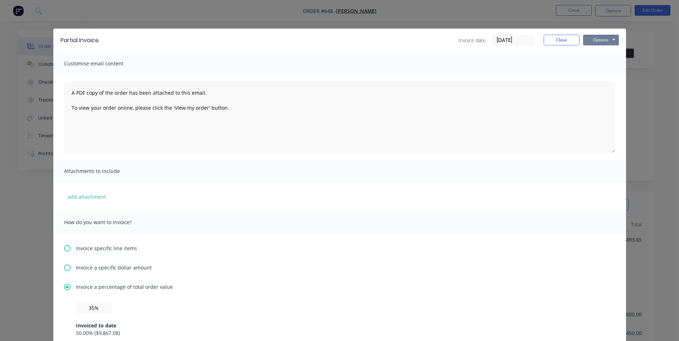
click at [607, 39] on button "Options" at bounding box center [601, 40] width 36 height 11
click at [602, 48] on button "Preview" at bounding box center [606, 53] width 46 height 12
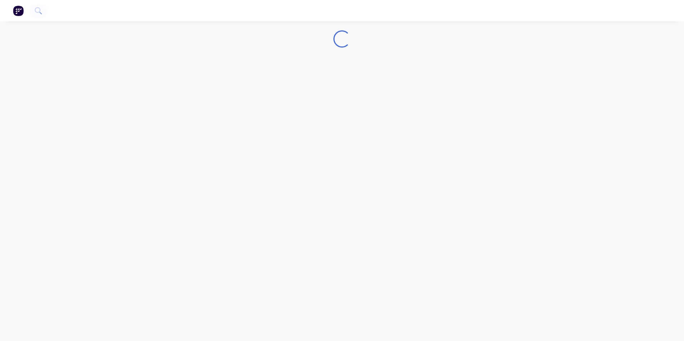
click at [18, 10] on img "button" at bounding box center [18, 10] width 11 height 11
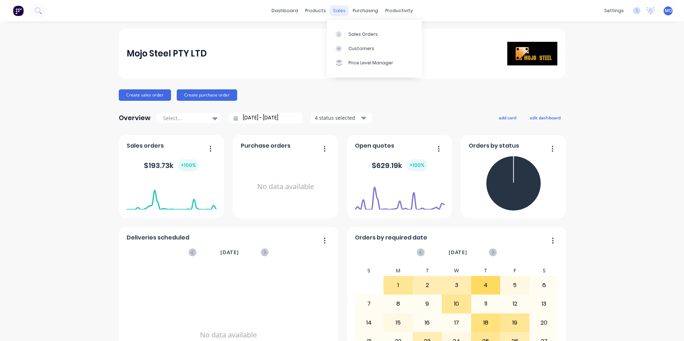
click at [336, 12] on div "sales" at bounding box center [340, 10] width 20 height 11
click at [352, 28] on link "Sales Orders" at bounding box center [374, 34] width 95 height 14
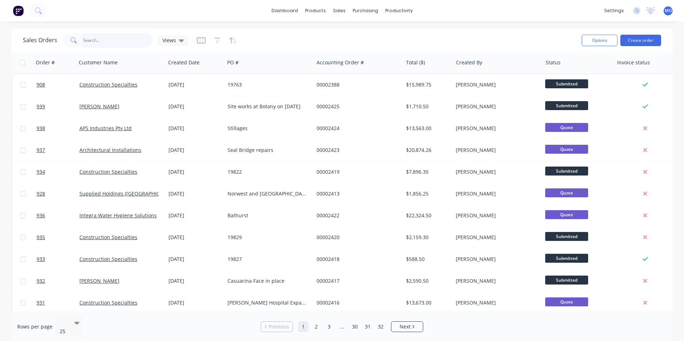
click at [92, 43] on input "text" at bounding box center [118, 40] width 70 height 14
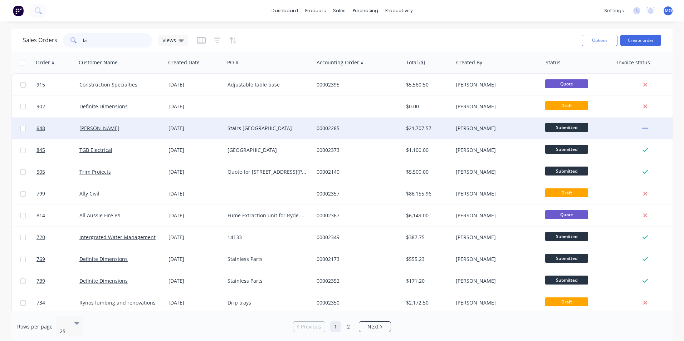
type input "bi"
click at [108, 122] on div "[PERSON_NAME]" at bounding box center [121, 128] width 89 height 21
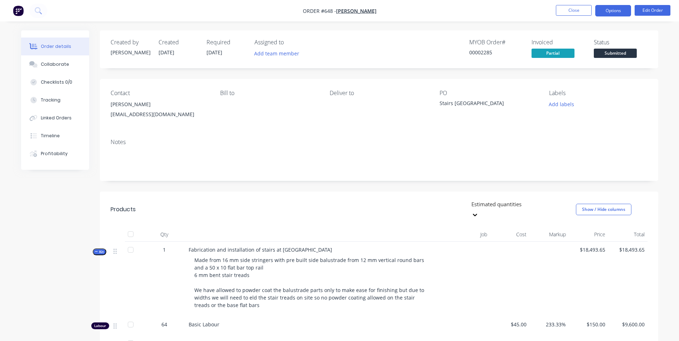
click at [611, 12] on button "Options" at bounding box center [613, 10] width 36 height 11
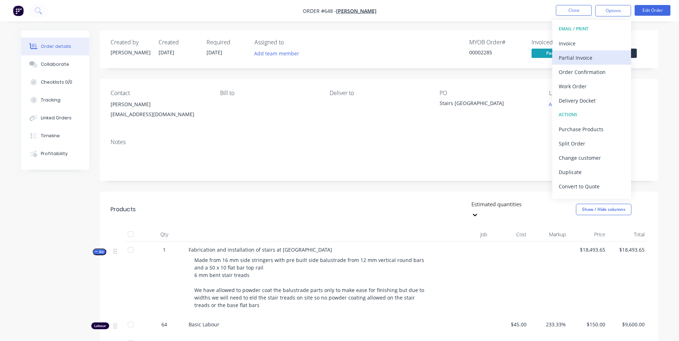
click at [574, 57] on div "Partial Invoice" at bounding box center [592, 58] width 66 height 10
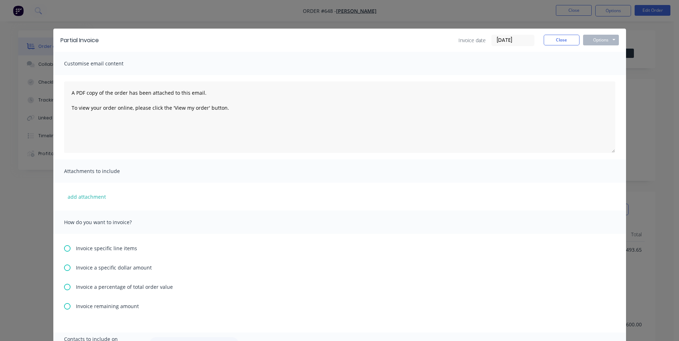
click at [69, 286] on div "Invoice a percentage of total order value" at bounding box center [339, 288] width 551 height 8
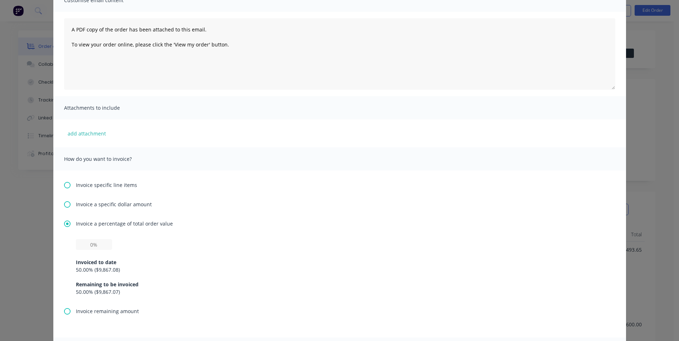
scroll to position [72, 0]
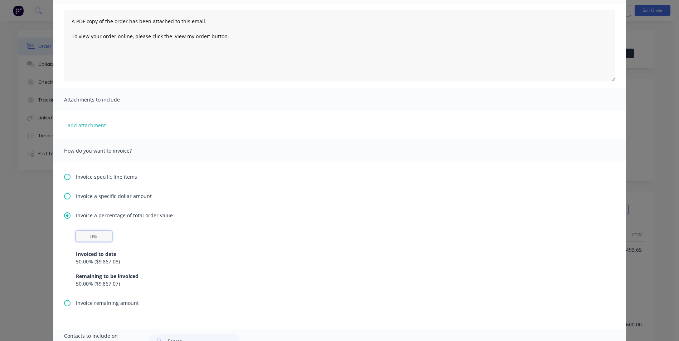
drag, startPoint x: 107, startPoint y: 232, endPoint x: 82, endPoint y: 226, distance: 25.1
click at [82, 226] on div "Invoice a percentage of total order value Invoiced to date 50.00 % ( $9,867.08 …" at bounding box center [339, 256] width 551 height 88
type input "35%"
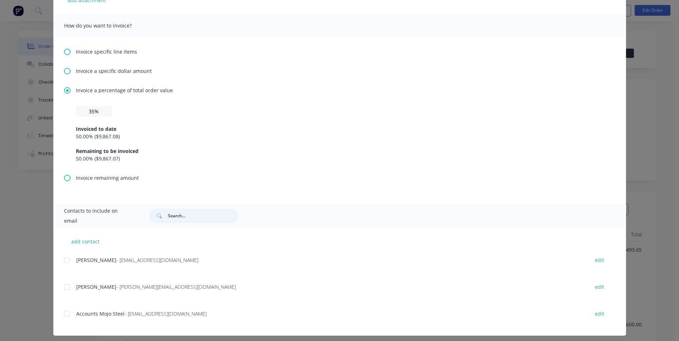
scroll to position [202, 0]
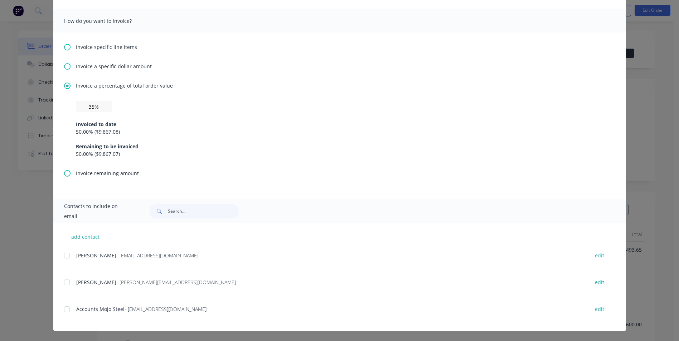
click at [75, 316] on div "Accounts Mojo Steel - [EMAIL_ADDRESS][DOMAIN_NAME] edit" at bounding box center [345, 314] width 562 height 18
click at [76, 311] on span "Accounts Mojo Steel" at bounding box center [100, 309] width 48 height 7
click at [60, 302] on div "add contact [PERSON_NAME] - [EMAIL_ADDRESS][DOMAIN_NAME] edit [PERSON_NAME] - […" at bounding box center [339, 277] width 573 height 108
click at [62, 302] on div at bounding box center [67, 309] width 14 height 14
click at [72, 256] on div "[PERSON_NAME] - [EMAIL_ADDRESS][DOMAIN_NAME] edit" at bounding box center [345, 256] width 562 height 10
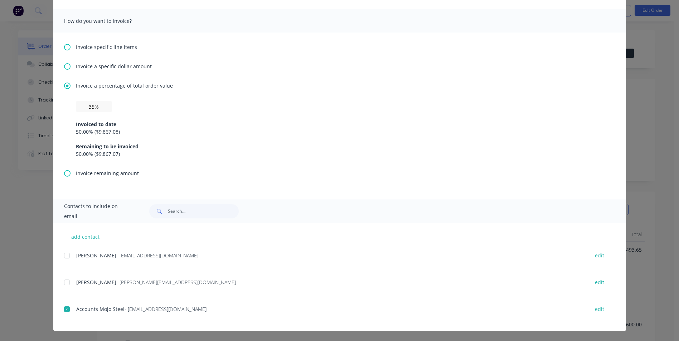
click at [66, 256] on div at bounding box center [67, 256] width 14 height 14
click at [89, 237] on button "add contact" at bounding box center [85, 237] width 43 height 11
select select "AU"
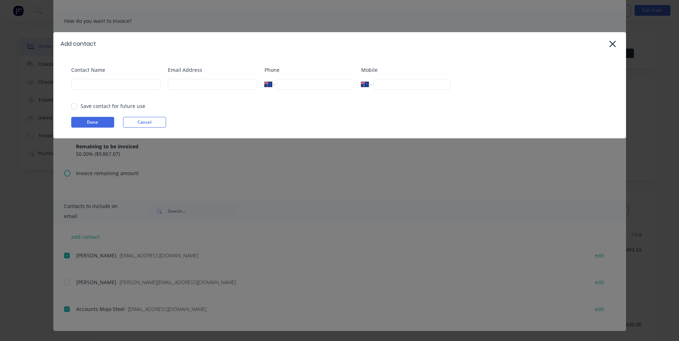
click at [140, 117] on button "Cancel" at bounding box center [144, 122] width 43 height 11
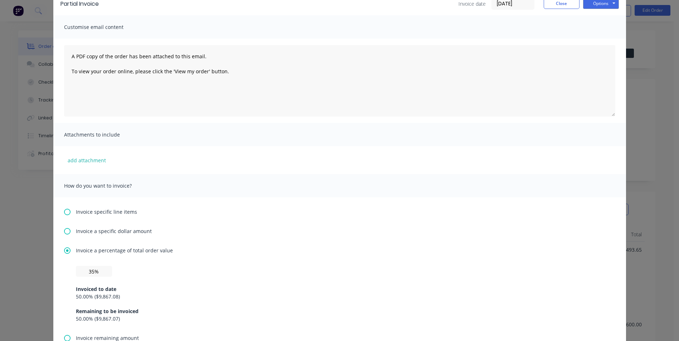
scroll to position [0, 0]
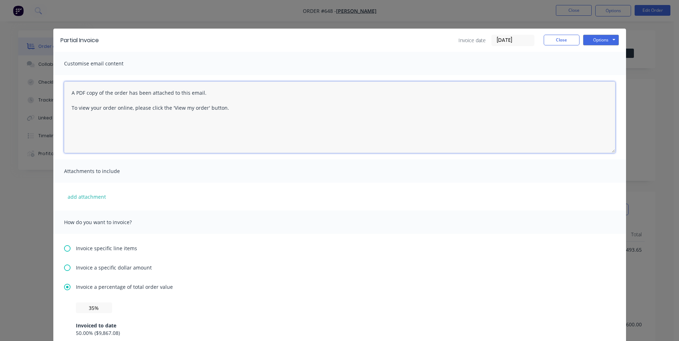
drag, startPoint x: 600, startPoint y: 35, endPoint x: 503, endPoint y: 96, distance: 114.6
click at [503, 96] on textarea "A PDF copy of the order has been attached to this email. To view your order onl…" at bounding box center [339, 118] width 551 height 72
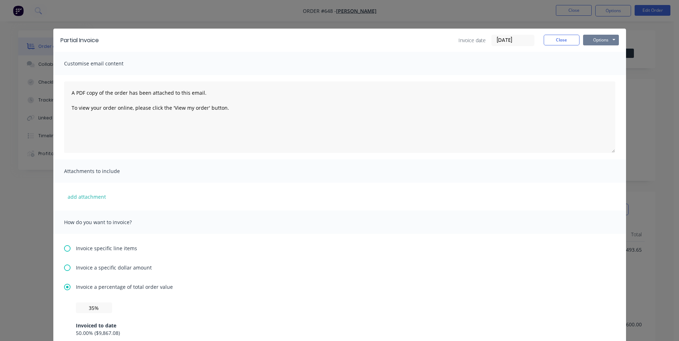
click at [603, 40] on button "Options" at bounding box center [601, 40] width 36 height 11
click at [600, 77] on button "Email" at bounding box center [606, 77] width 46 height 12
click at [342, 166] on div "Attachments to include" at bounding box center [339, 171] width 573 height 23
click at [555, 44] on button "Close" at bounding box center [562, 40] width 36 height 11
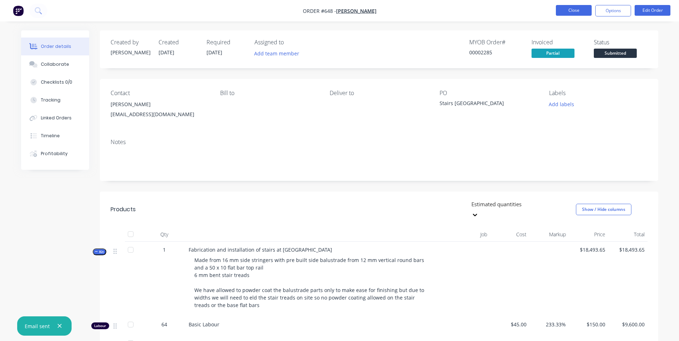
click at [571, 11] on button "Close" at bounding box center [574, 10] width 36 height 11
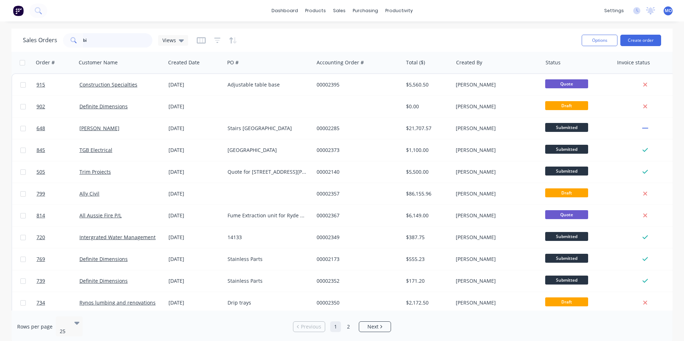
click at [102, 45] on input "bi" at bounding box center [118, 40] width 70 height 14
drag, startPoint x: 91, startPoint y: 40, endPoint x: 77, endPoint y: 43, distance: 14.2
click at [77, 43] on div "bi" at bounding box center [107, 40] width 89 height 14
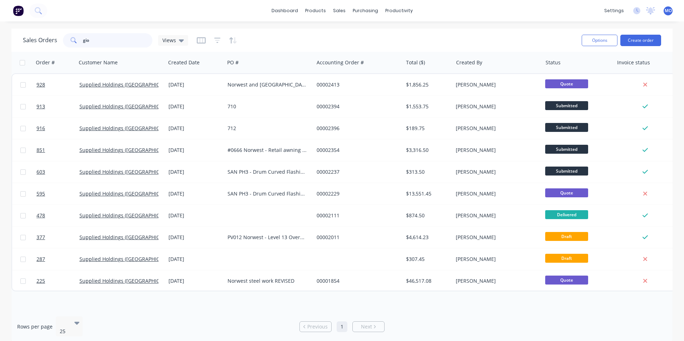
type input "gio"
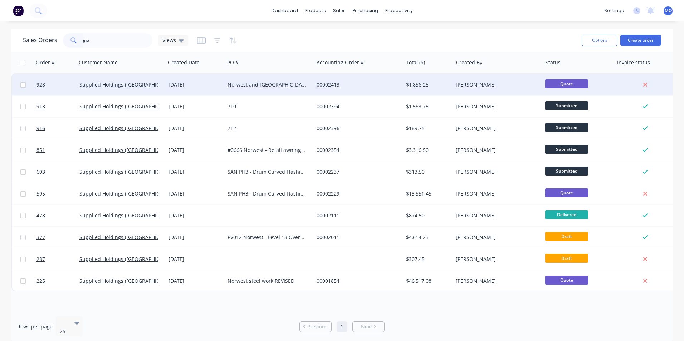
click at [249, 80] on div "Norwest and [GEOGRAPHIC_DATA]" at bounding box center [269, 84] width 89 height 21
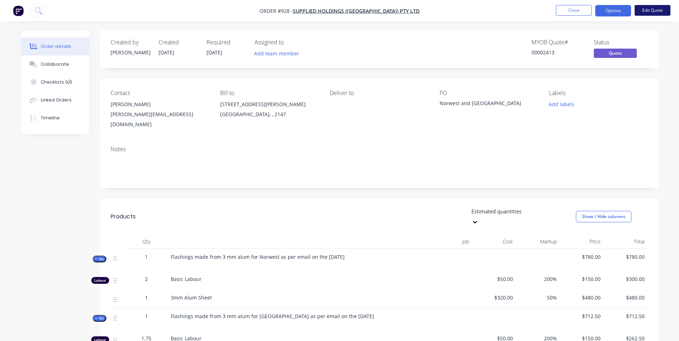
click at [639, 13] on button "Edit Quote" at bounding box center [653, 10] width 36 height 11
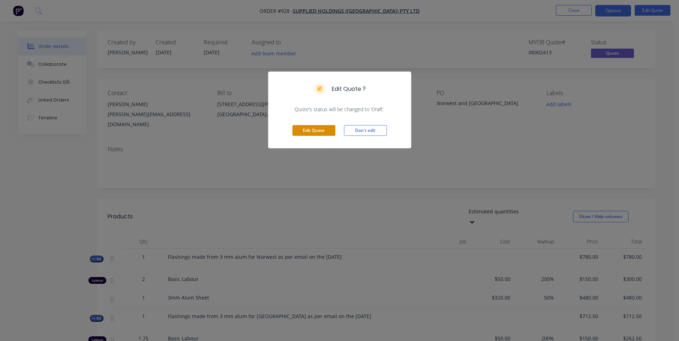
click at [333, 125] on button "Edit Quote" at bounding box center [313, 130] width 43 height 11
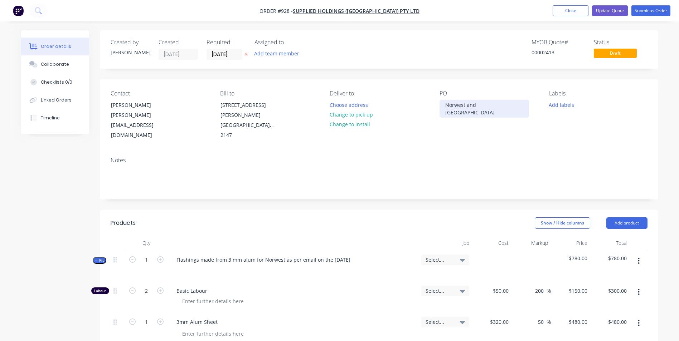
click at [470, 108] on div "Norwest and [GEOGRAPHIC_DATA]" at bounding box center [484, 109] width 89 height 18
drag, startPoint x: 496, startPoint y: 103, endPoint x: 435, endPoint y: 113, distance: 61.6
click at [435, 106] on div "Contact [PERSON_NAME] [PERSON_NAME][EMAIL_ADDRESS][DOMAIN_NAME] [PERSON_NAME] t…" at bounding box center [379, 115] width 558 height 72
click at [655, 11] on button "Submit as Order" at bounding box center [650, 10] width 39 height 11
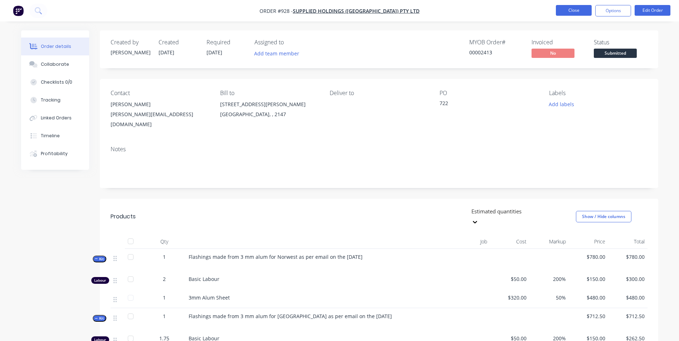
click at [575, 10] on button "Close" at bounding box center [574, 10] width 36 height 11
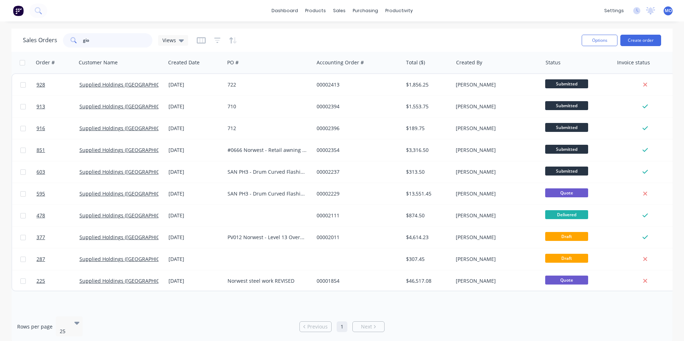
click at [111, 43] on input "gio" at bounding box center [118, 40] width 70 height 14
type input "g"
type input "927"
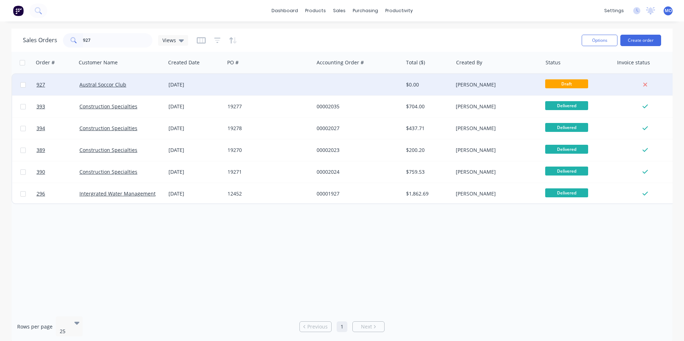
click at [101, 79] on div "Austral Soccor Club" at bounding box center [121, 84] width 89 height 21
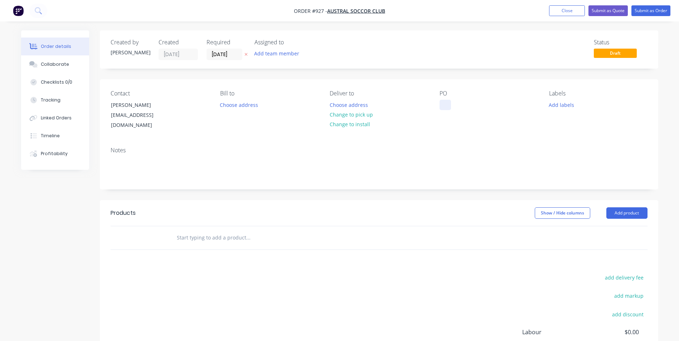
click at [447, 105] on div at bounding box center [445, 105] width 11 height 10
drag, startPoint x: 509, startPoint y: 106, endPoint x: 425, endPoint y: 111, distance: 83.9
click at [425, 110] on div "Contact [PERSON_NAME] [EMAIL_ADDRESS][DOMAIN_NAME] Bill to Choose address Deliv…" at bounding box center [379, 110] width 558 height 62
click at [609, 208] on button "Add product" at bounding box center [626, 213] width 41 height 11
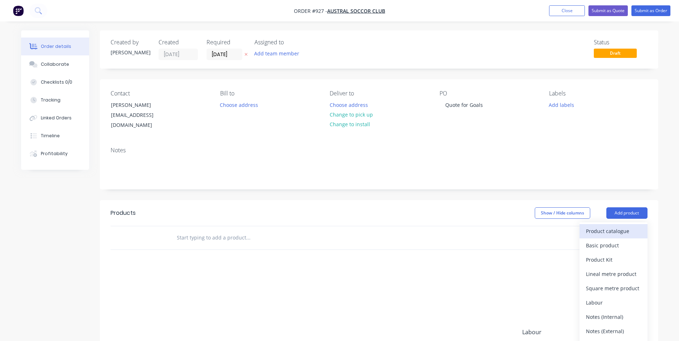
click at [599, 226] on div "Product catalogue" at bounding box center [613, 231] width 55 height 10
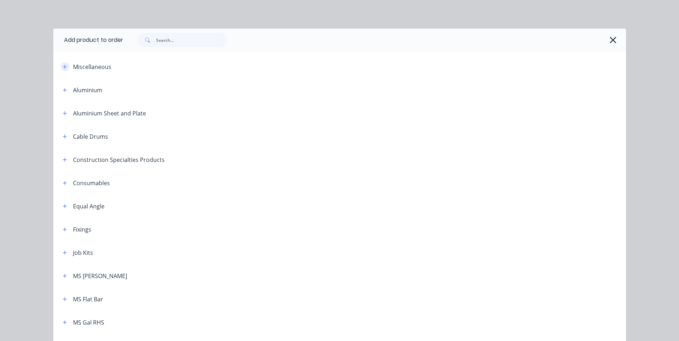
click at [66, 68] on button "button" at bounding box center [64, 66] width 9 height 9
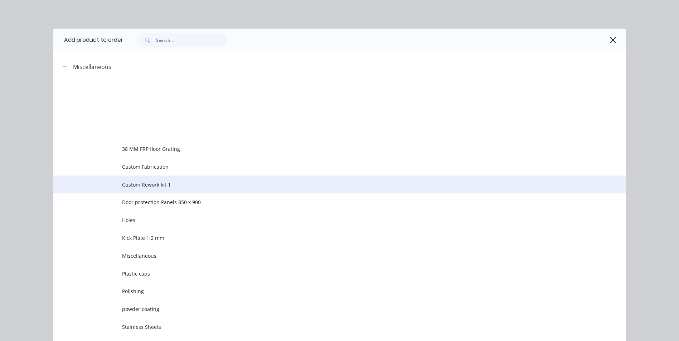
click at [143, 187] on span "Custom Rework kit 1" at bounding box center [323, 185] width 403 height 8
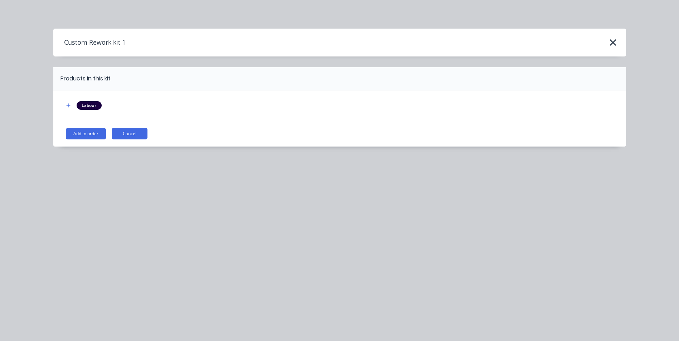
click at [84, 137] on button "Add to order" at bounding box center [86, 133] width 40 height 11
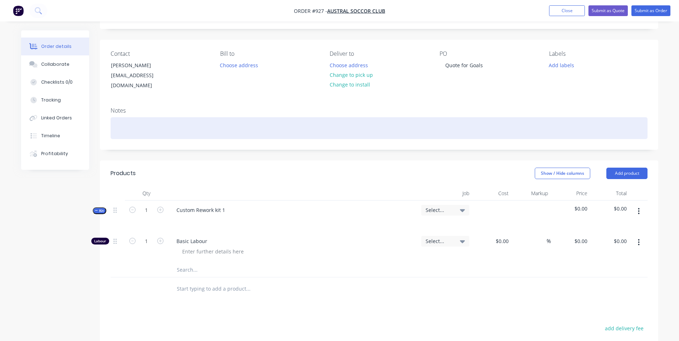
scroll to position [143, 0]
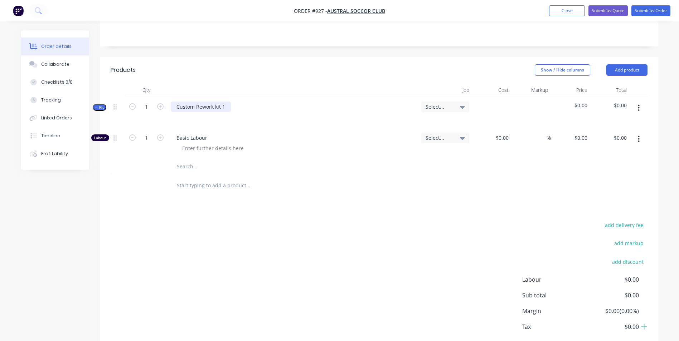
click at [222, 102] on div "Custom Rework kit 1" at bounding box center [201, 107] width 60 height 10
click at [640, 102] on button "button" at bounding box center [638, 108] width 17 height 13
click at [617, 122] on div "Add product to kit" at bounding box center [613, 127] width 55 height 10
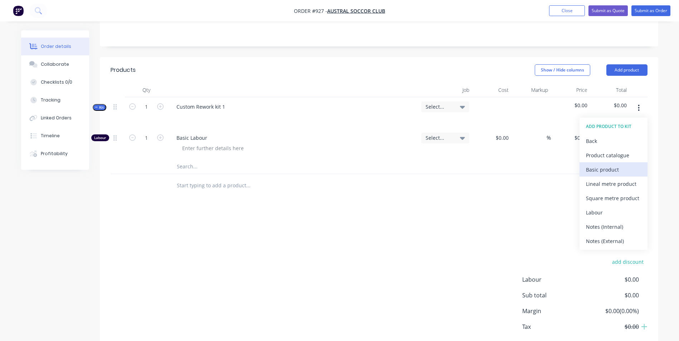
click at [595, 165] on div "Basic product" at bounding box center [613, 170] width 55 height 10
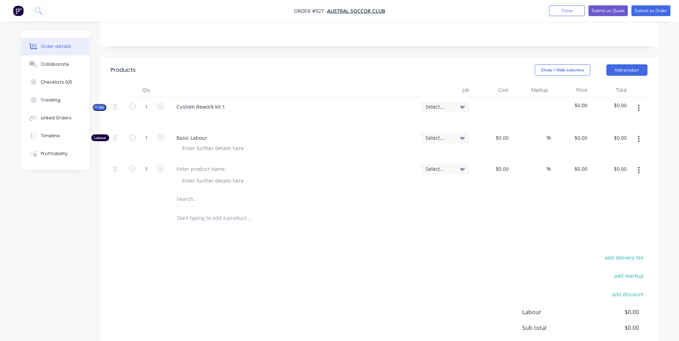
click at [636, 164] on button "button" at bounding box center [638, 170] width 17 height 13
click at [609, 198] on div "Duplicate" at bounding box center [613, 203] width 55 height 10
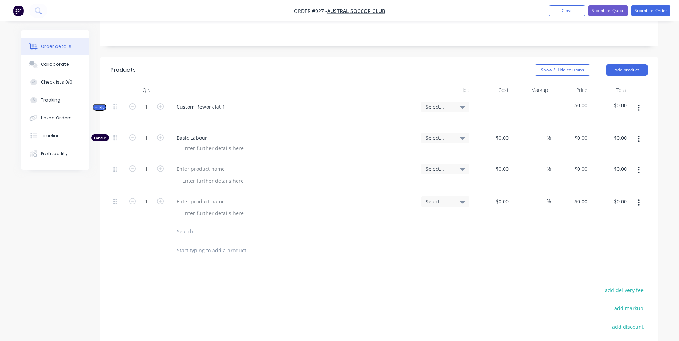
click at [645, 164] on button "button" at bounding box center [638, 170] width 17 height 13
click at [616, 201] on button "Duplicate" at bounding box center [614, 203] width 68 height 14
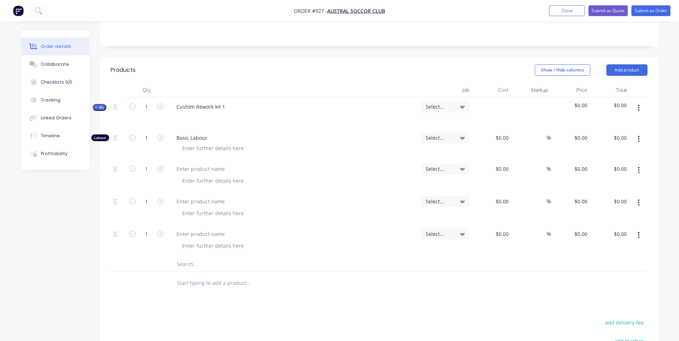
click at [632, 164] on button "button" at bounding box center [638, 170] width 17 height 13
click at [594, 198] on div "Duplicate" at bounding box center [613, 203] width 55 height 10
click at [189, 262] on div at bounding box center [201, 267] width 60 height 10
type input "$600.00"
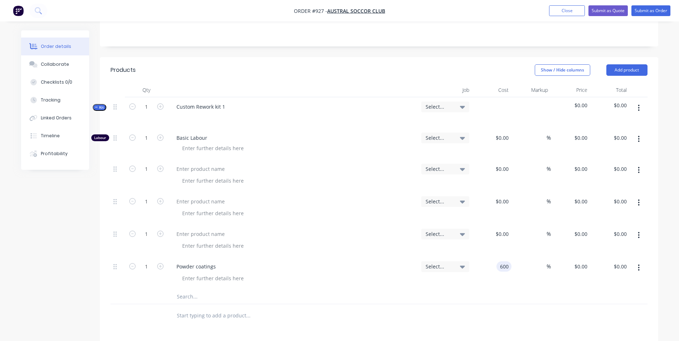
type input "$600.00"
type input "50"
type input "900"
type input "$900.00"
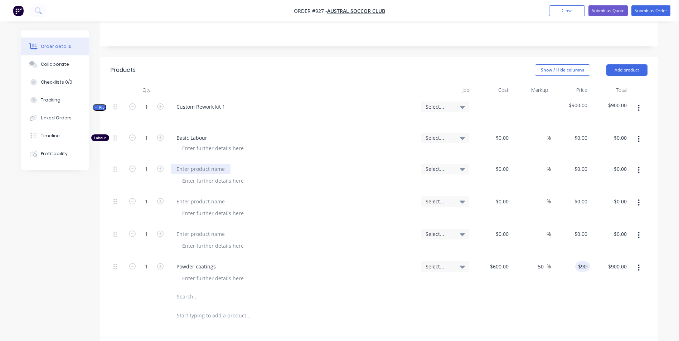
click at [205, 164] on div at bounding box center [201, 169] width 60 height 10
click at [210, 197] on div at bounding box center [201, 202] width 60 height 10
click at [190, 197] on div "60 Mm tube" at bounding box center [191, 202] width 40 height 10
click at [189, 165] on div "50 Mm Tube" at bounding box center [192, 169] width 42 height 10
click at [184, 229] on div at bounding box center [201, 234] width 60 height 10
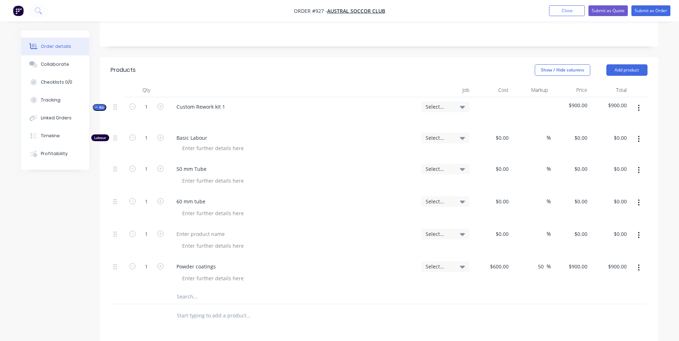
click at [640, 229] on button "button" at bounding box center [638, 235] width 17 height 13
click at [614, 252] on div "Save to catalogue Duplicate Exclude from tax [GEOGRAPHIC_DATA]" at bounding box center [614, 275] width 68 height 61
click at [603, 263] on div "Duplicate" at bounding box center [613, 268] width 55 height 10
click at [637, 294] on button "button" at bounding box center [638, 300] width 17 height 13
click at [596, 329] on div "Duplicate" at bounding box center [613, 334] width 55 height 10
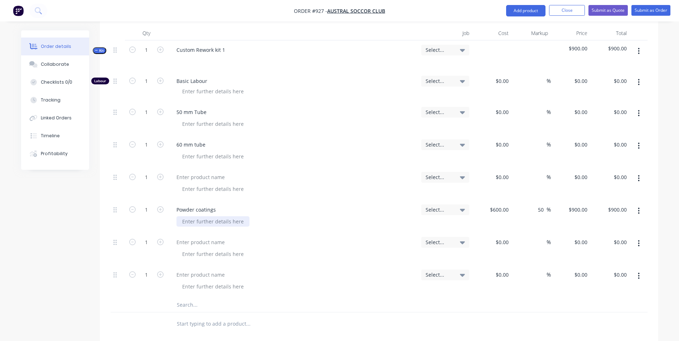
scroll to position [215, 0]
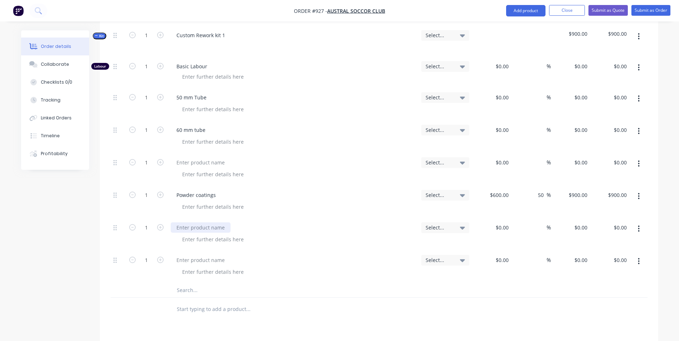
click at [192, 223] on div at bounding box center [201, 228] width 60 height 10
